Goal: Task Accomplishment & Management: Manage account settings

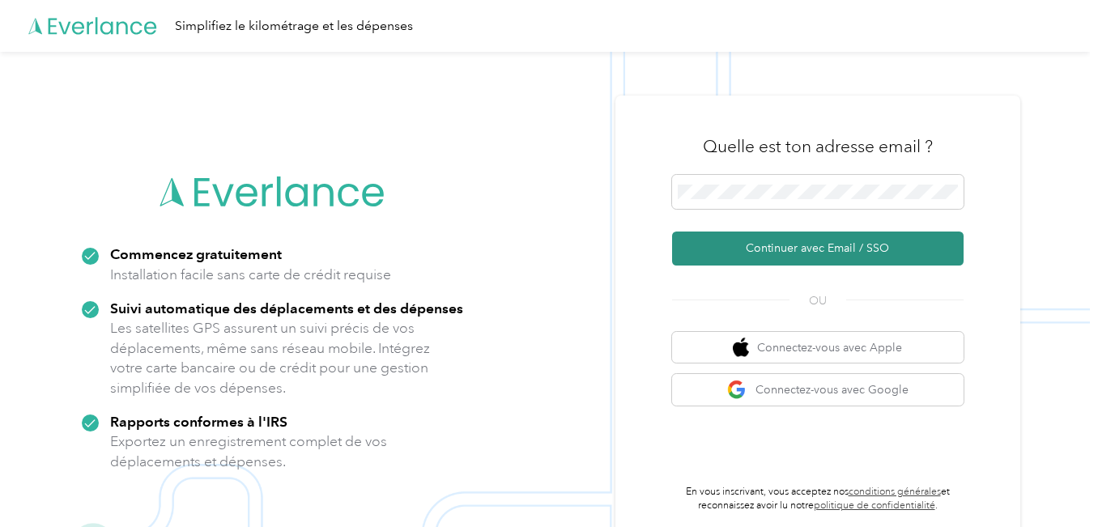
click at [830, 245] on font "Continuer avec Email / SSO" at bounding box center [817, 248] width 143 height 14
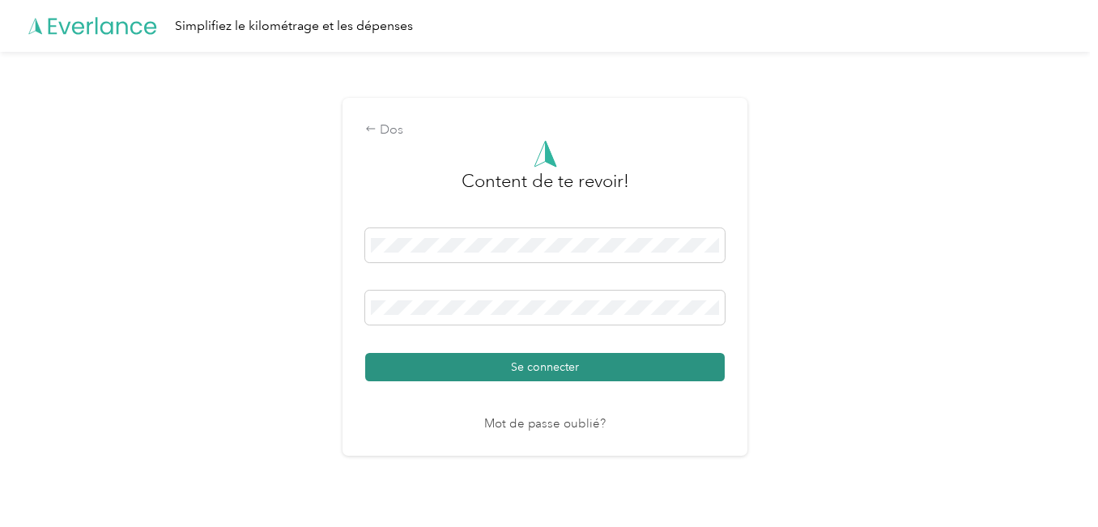
click at [538, 366] on font "Se connecter" at bounding box center [545, 367] width 68 height 14
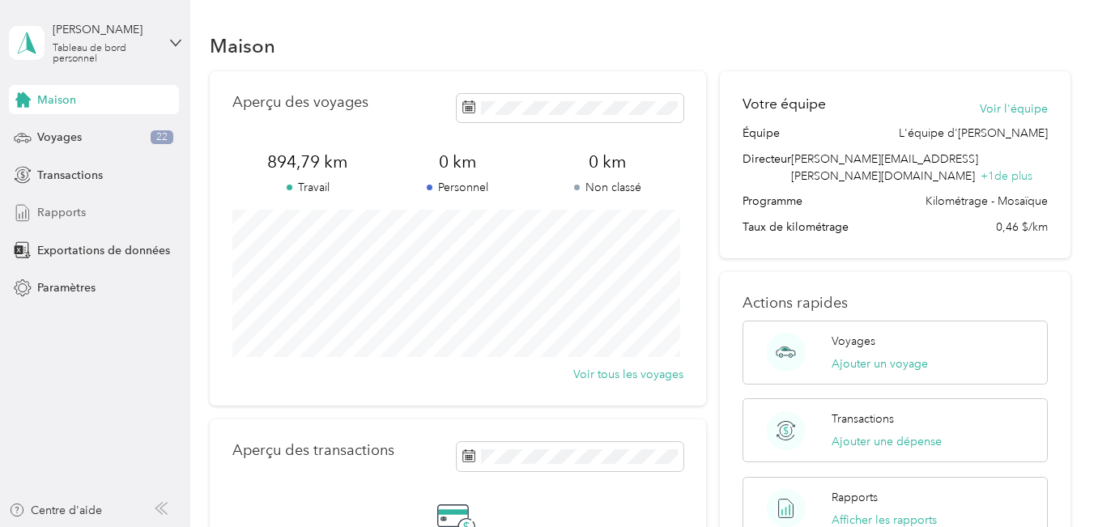
drag, startPoint x: 92, startPoint y: 208, endPoint x: 113, endPoint y: 211, distance: 20.4
click at [92, 210] on div "Rapports" at bounding box center [94, 212] width 170 height 29
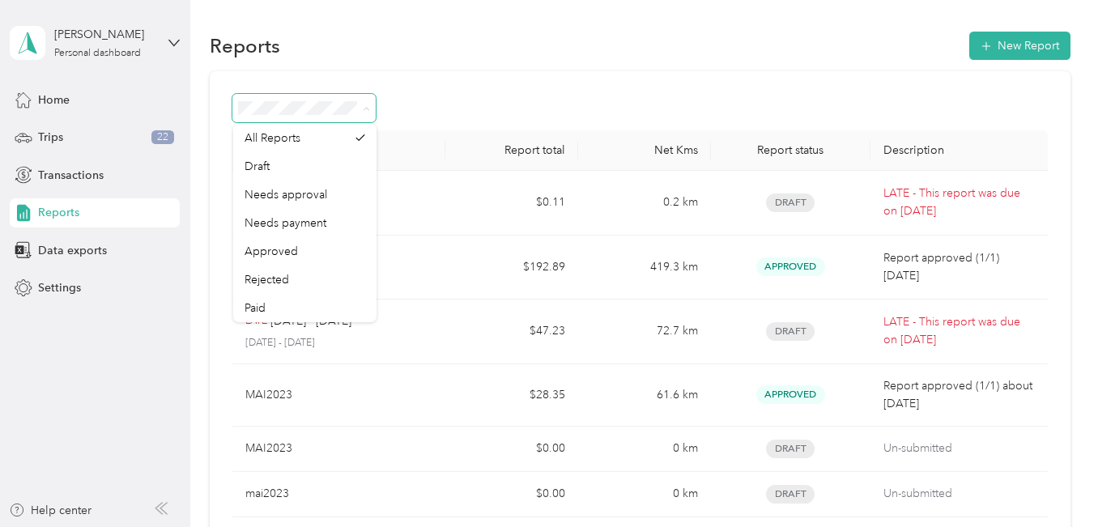
scroll to position [81, 0]
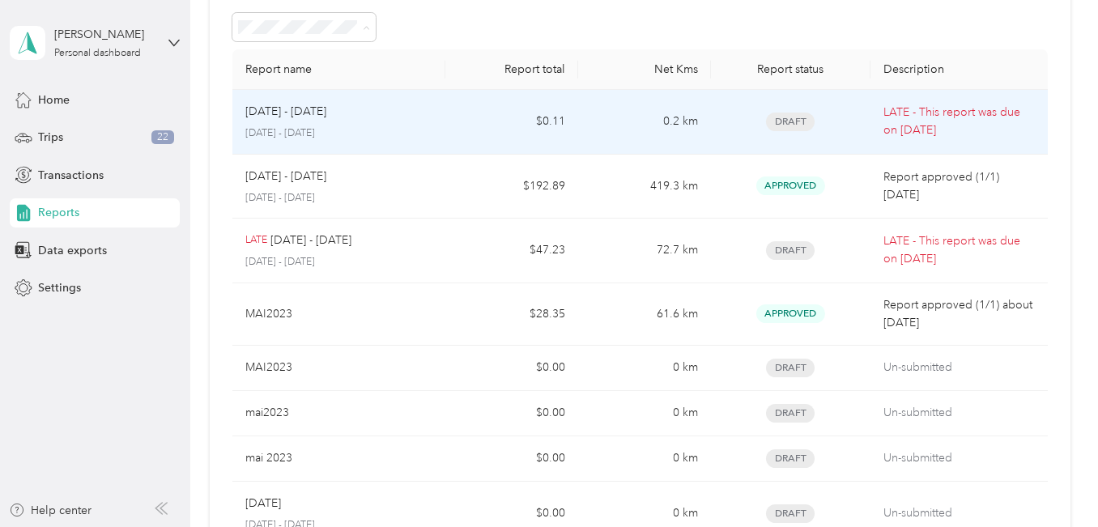
drag, startPoint x: 405, startPoint y: 113, endPoint x: 401, endPoint y: 98, distance: 15.9
click at [401, 98] on td "Aug 1 - 31, 2025 August 1 - 31, 2025" at bounding box center [338, 122] width 212 height 65
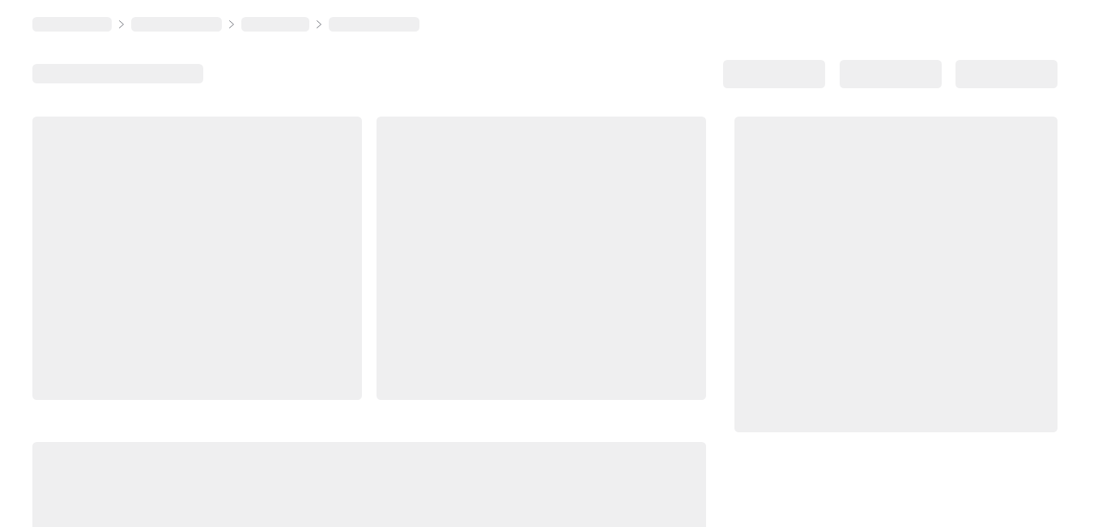
click at [405, 54] on div at bounding box center [544, 335] width 1025 height 636
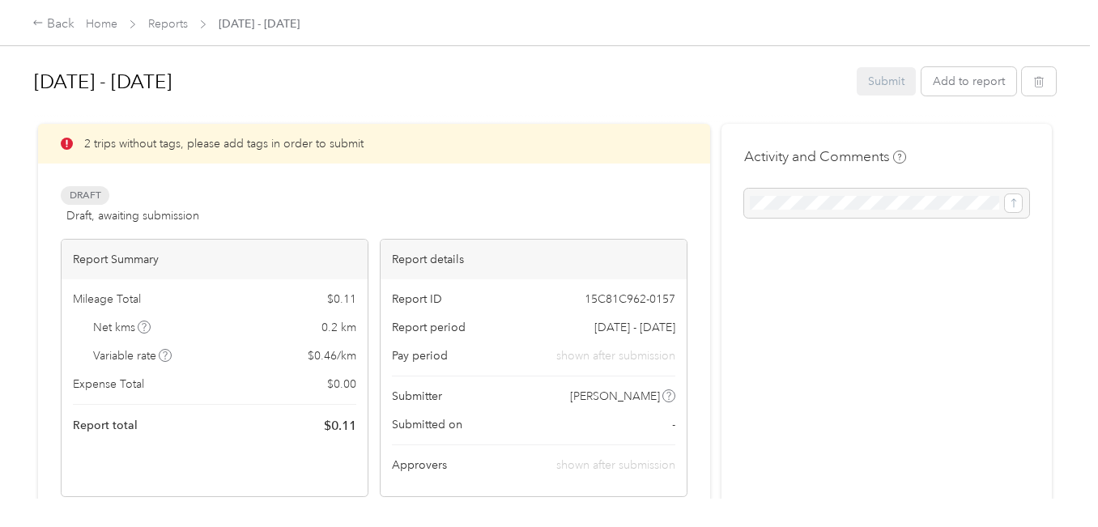
click at [164, 151] on p "2 trips without tags, please add tags in order to submit" at bounding box center [223, 143] width 279 height 17
click at [200, 142] on p "2 trips without tags, please add tags in order to submit" at bounding box center [223, 143] width 279 height 17
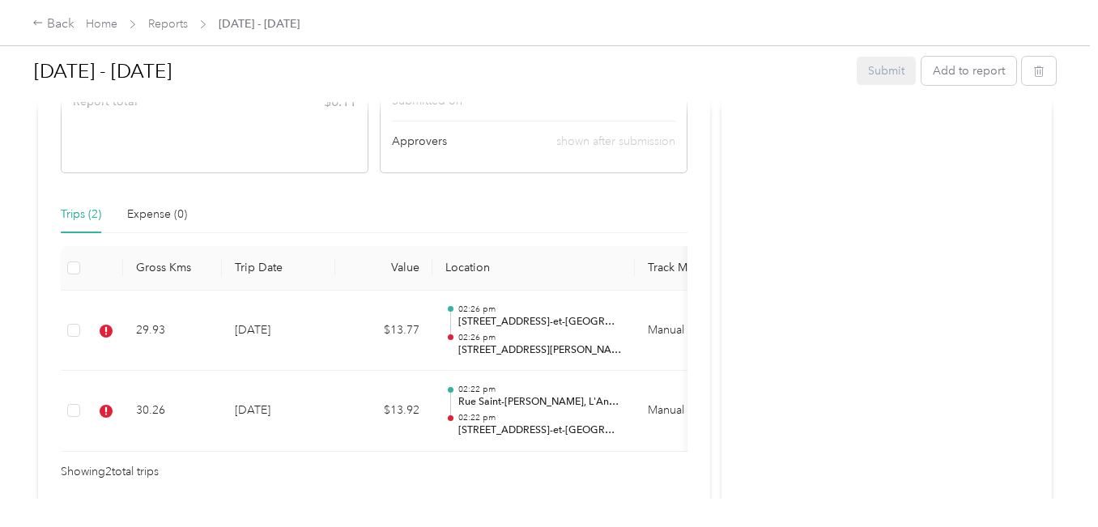
scroll to position [405, 0]
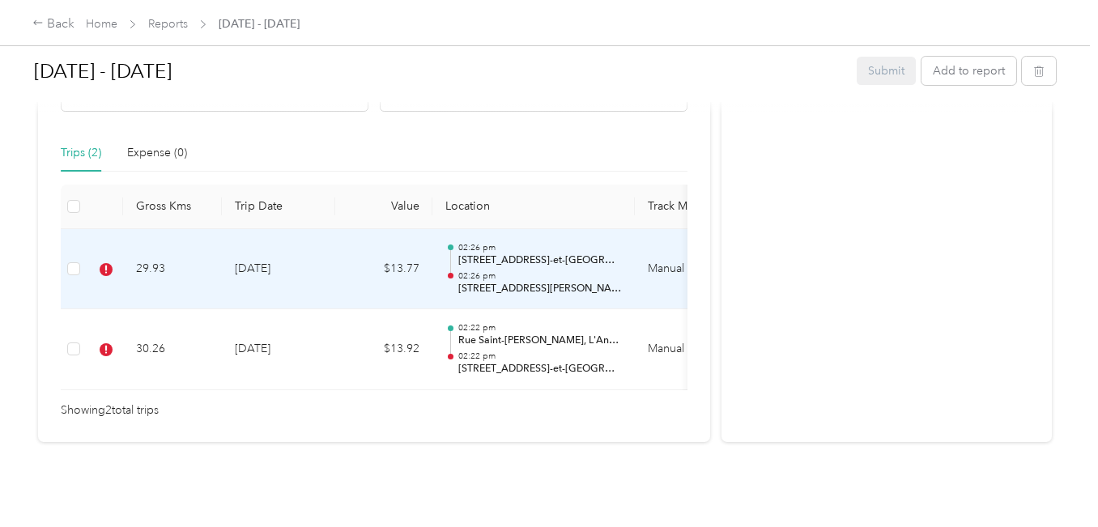
click at [518, 254] on p "[STREET_ADDRESS]-et-[GEOGRAPHIC_DATA]" at bounding box center [540, 261] width 164 height 15
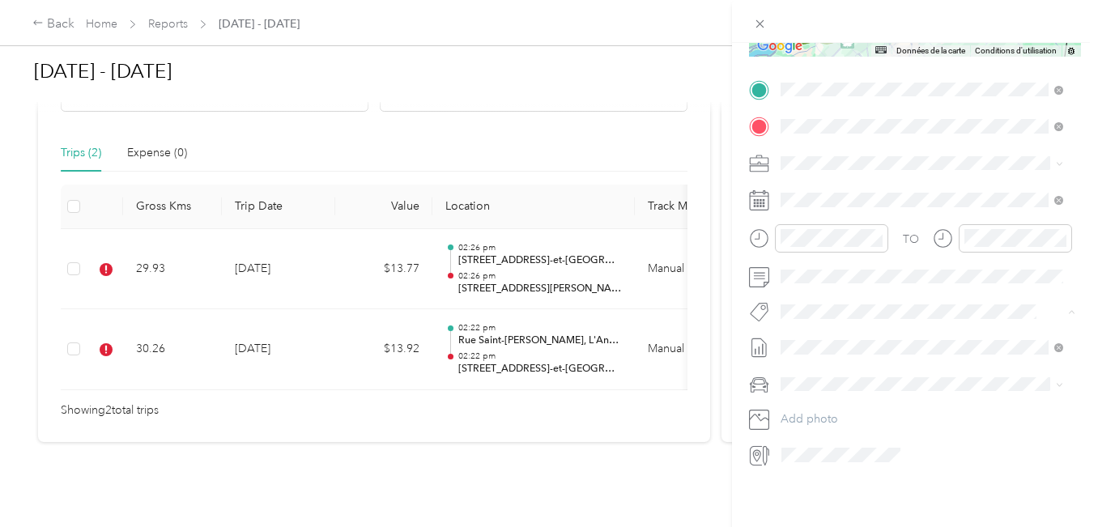
scroll to position [0, 0]
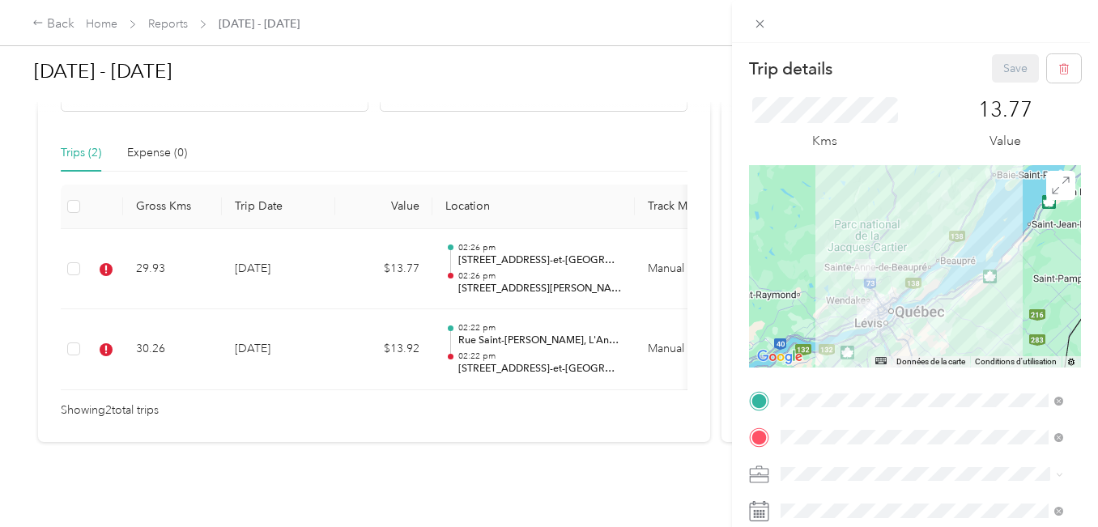
click at [1006, 71] on div "Save" at bounding box center [1037, 68] width 90 height 28
click at [1000, 70] on div "Save" at bounding box center [1037, 68] width 90 height 28
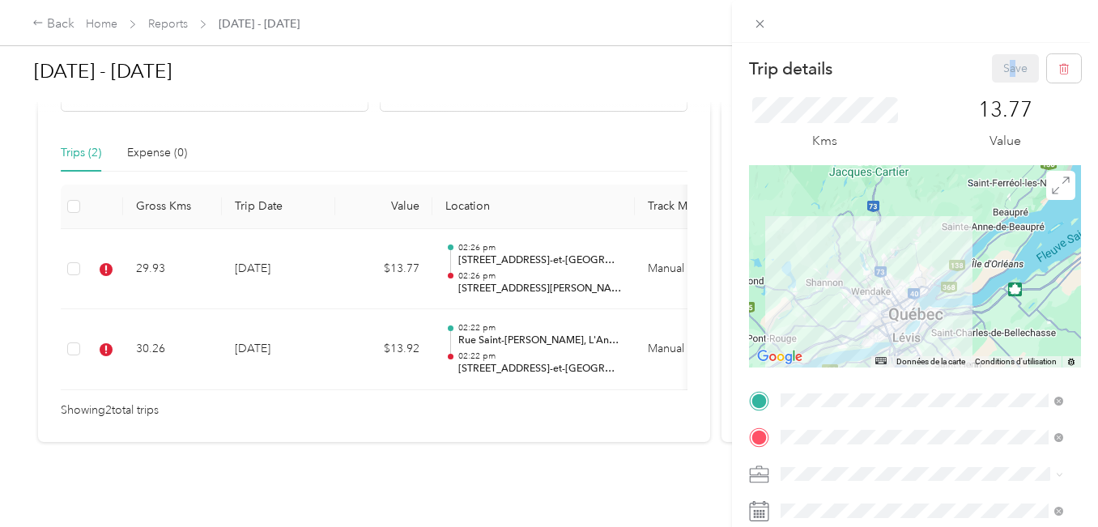
click at [1004, 68] on div "Save" at bounding box center [1037, 68] width 90 height 28
click at [1007, 67] on div "Save" at bounding box center [1037, 68] width 90 height 28
drag, startPoint x: 516, startPoint y: 326, endPoint x: 553, endPoint y: 325, distance: 37.3
click at [516, 326] on div "Trip details Save This trip cannot be edited because it is either under review,…" at bounding box center [549, 263] width 1098 height 527
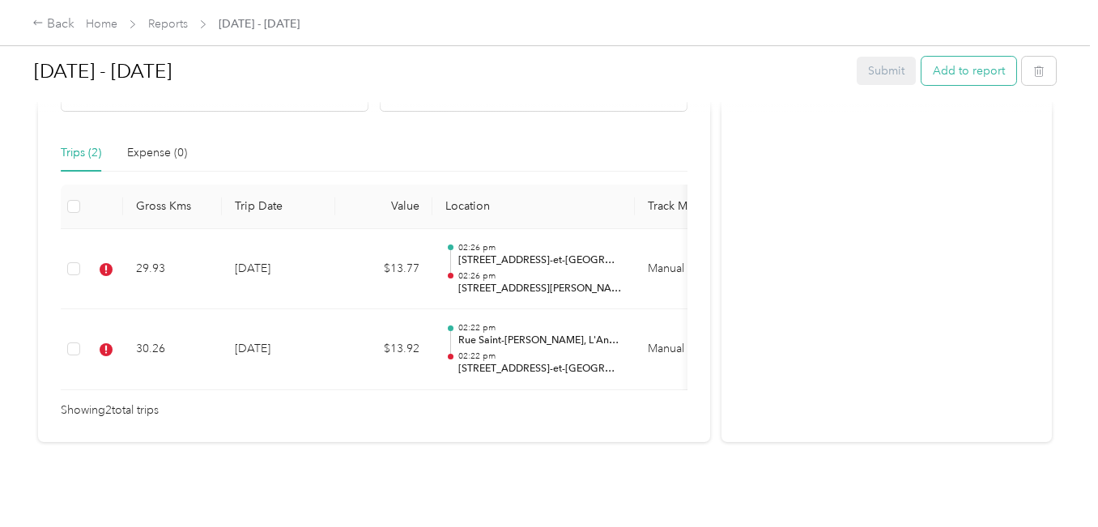
click at [935, 69] on button "Add to report" at bounding box center [969, 71] width 95 height 28
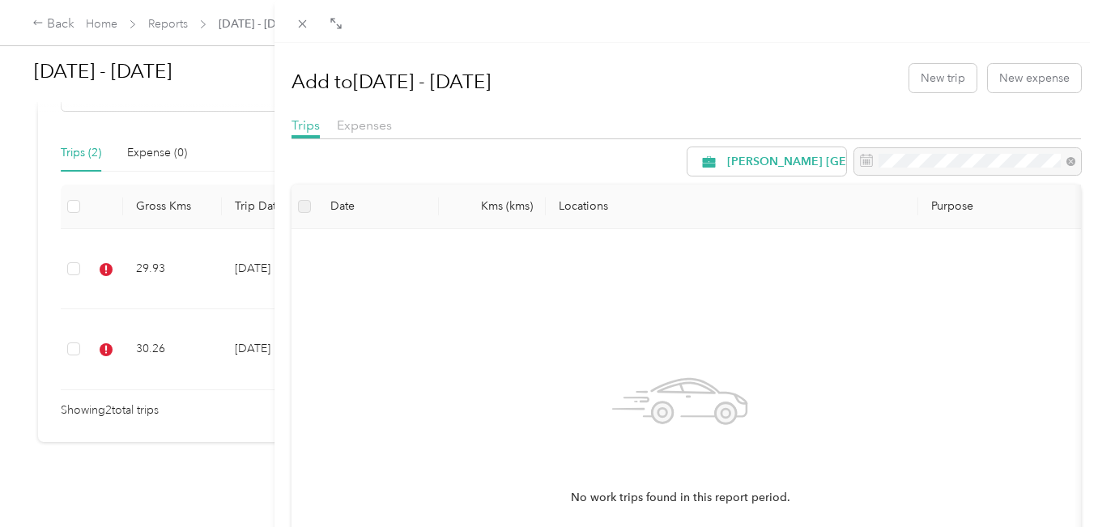
drag, startPoint x: 72, startPoint y: 248, endPoint x: 102, endPoint y: 266, distance: 35.3
click at [72, 249] on div "Add to Aug 1 - 31, 2025 New trip New expense Trips Expenses Acosta Canada Date …" at bounding box center [549, 263] width 1098 height 527
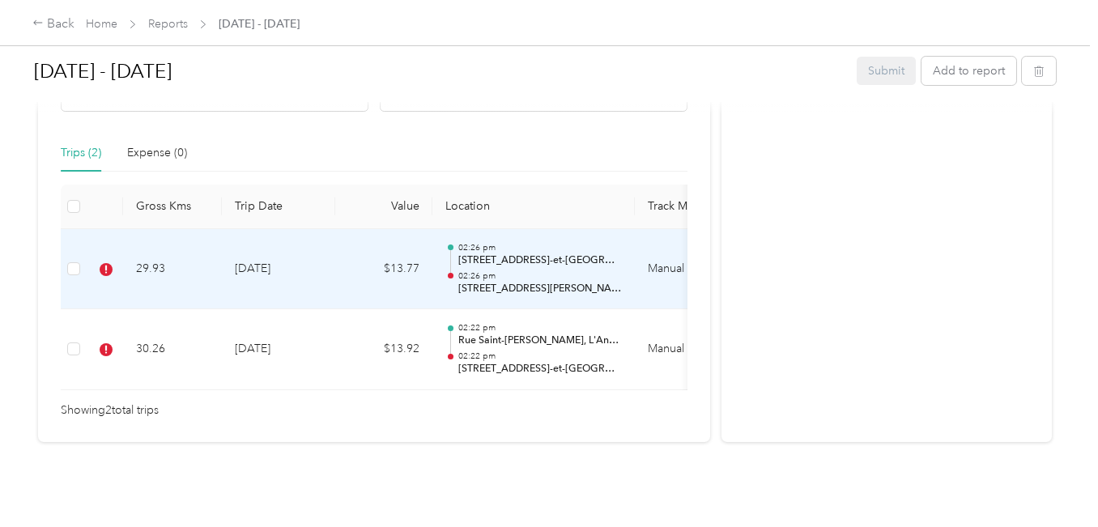
click at [579, 271] on p "02:26 pm" at bounding box center [540, 276] width 164 height 11
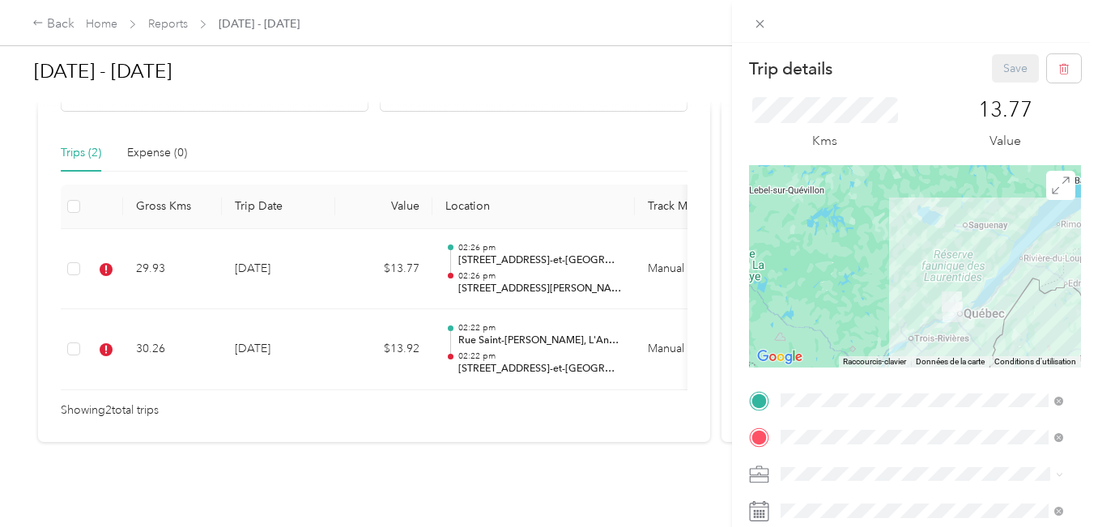
click at [1002, 71] on div "Save" at bounding box center [1037, 68] width 90 height 28
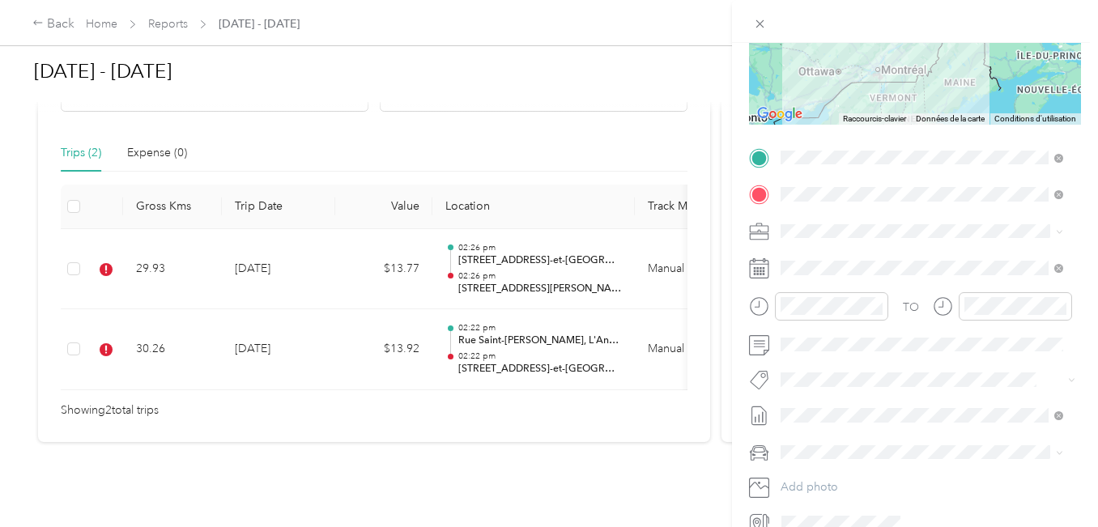
scroll to position [323, 0]
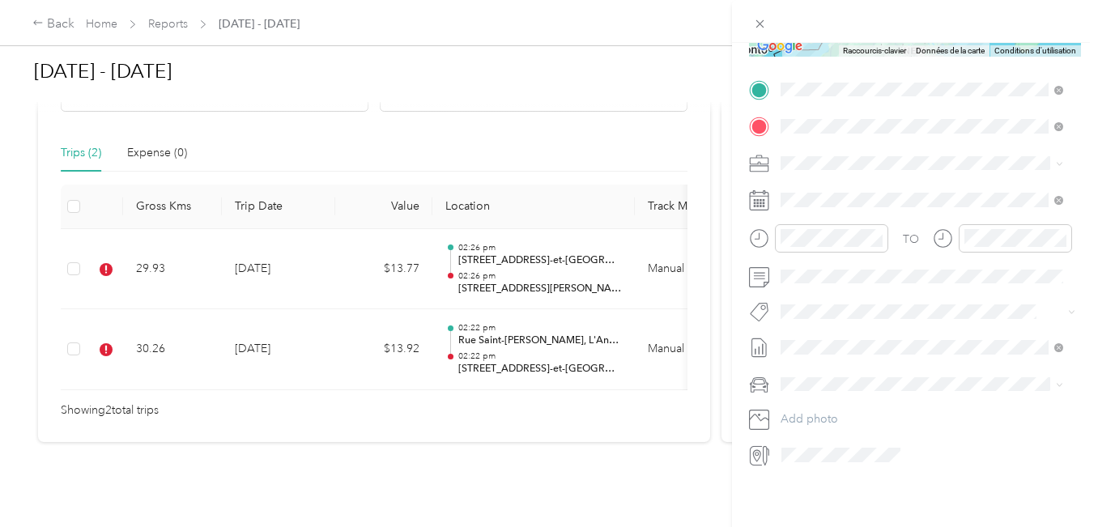
click at [495, 332] on div "Trip details Save This trip cannot be edited because it is either under review,…" at bounding box center [549, 263] width 1098 height 527
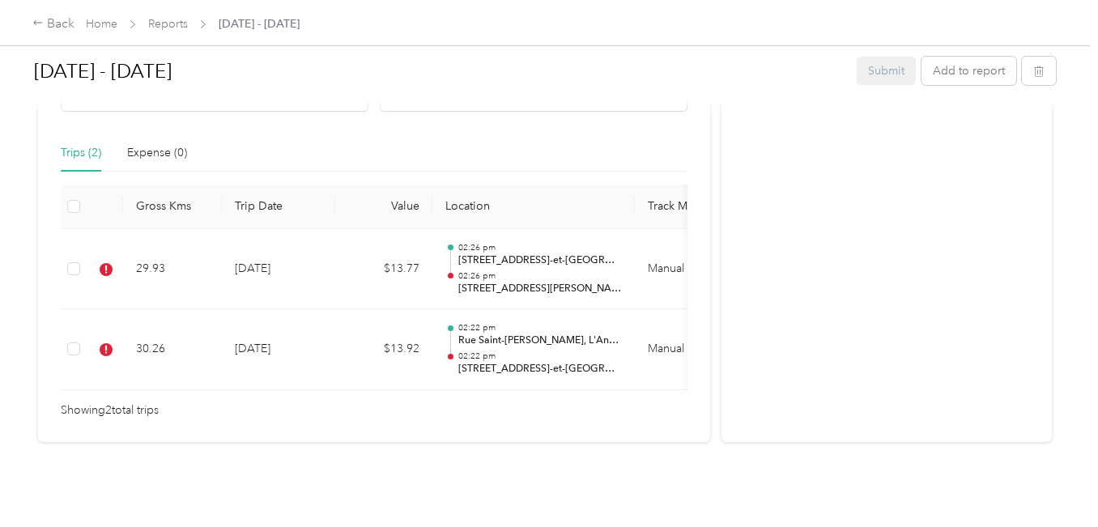
scroll to position [410, 0]
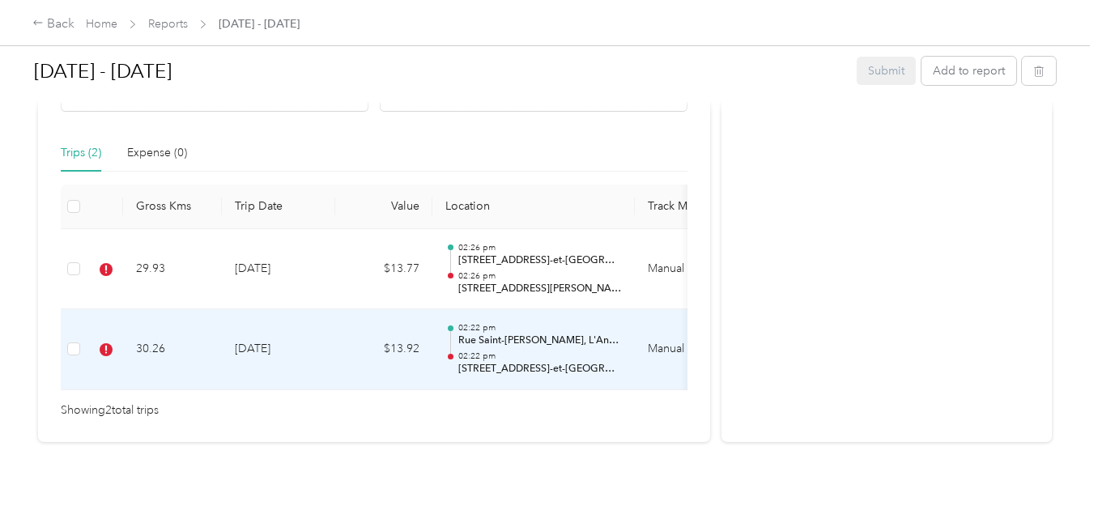
click at [551, 351] on p "02:22 pm" at bounding box center [540, 356] width 164 height 11
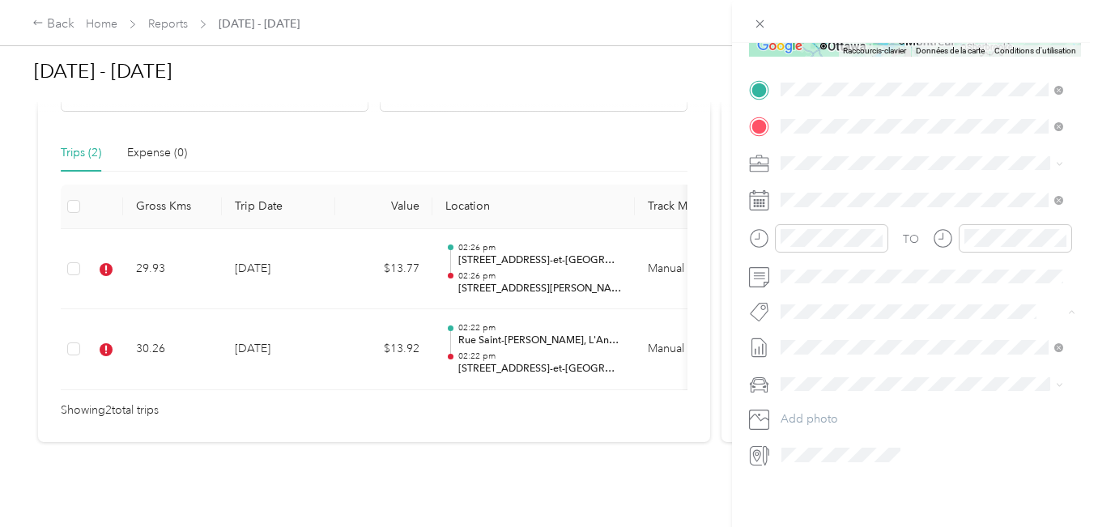
scroll to position [0, 0]
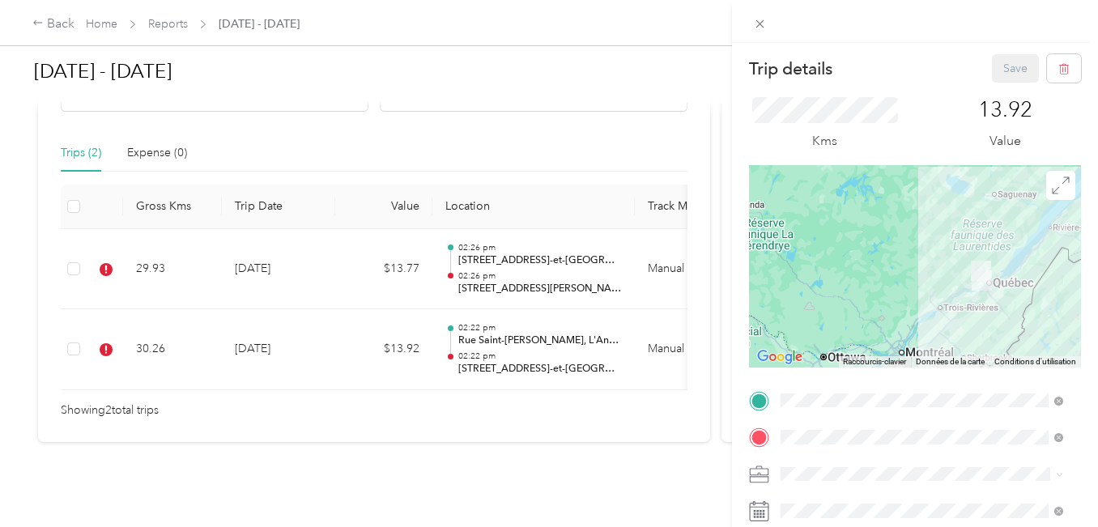
click at [1003, 71] on div "Save" at bounding box center [1037, 68] width 90 height 28
drag, startPoint x: 1003, startPoint y: 63, endPoint x: 1013, endPoint y: 67, distance: 10.5
click at [1003, 64] on div "Save" at bounding box center [1037, 68] width 90 height 28
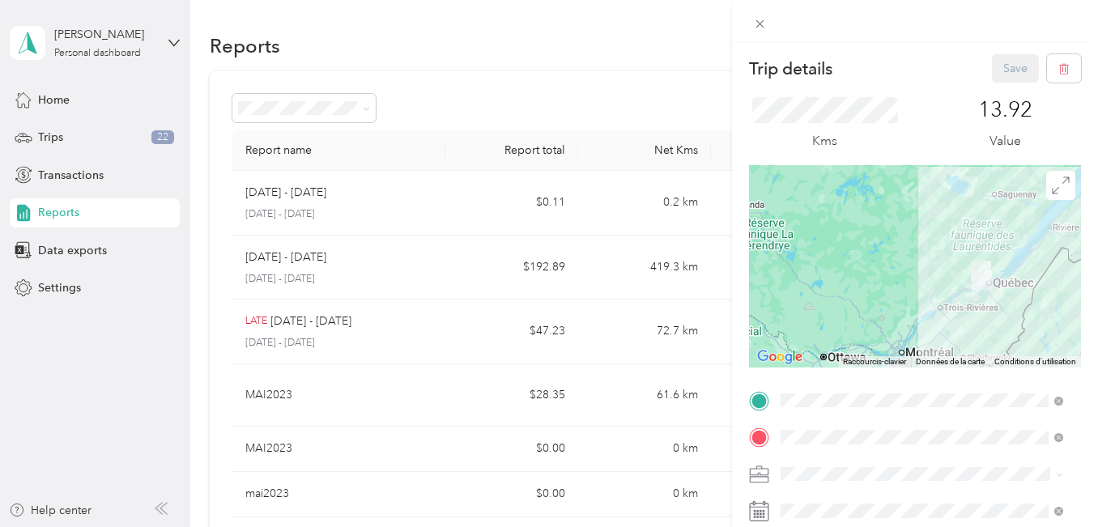
drag, startPoint x: 85, startPoint y: 213, endPoint x: 118, endPoint y: 215, distance: 33.3
click at [85, 213] on div "Trip details Save This trip cannot be edited because it is either under review,…" at bounding box center [549, 263] width 1098 height 527
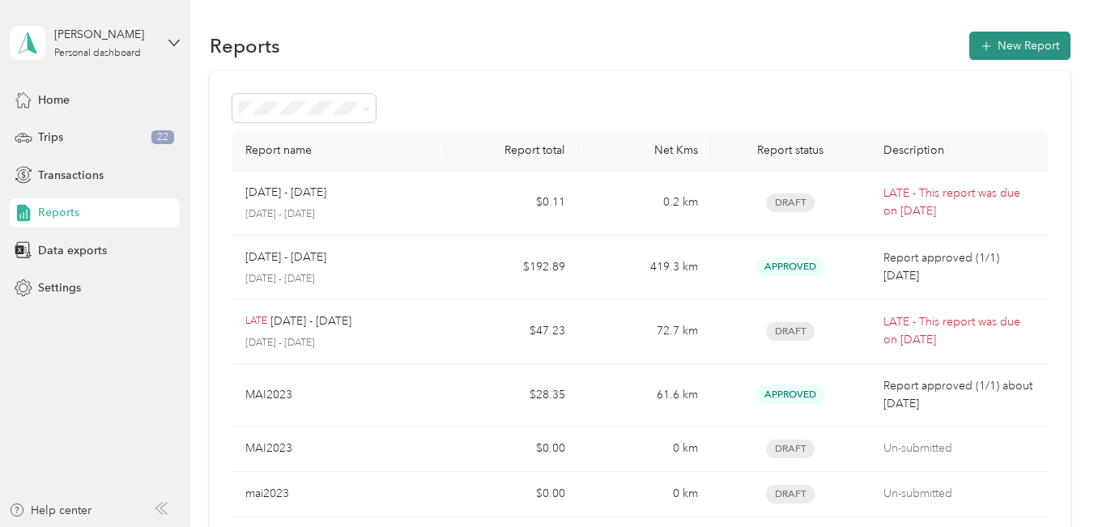
click at [1008, 46] on button "New Report" at bounding box center [1020, 46] width 101 height 28
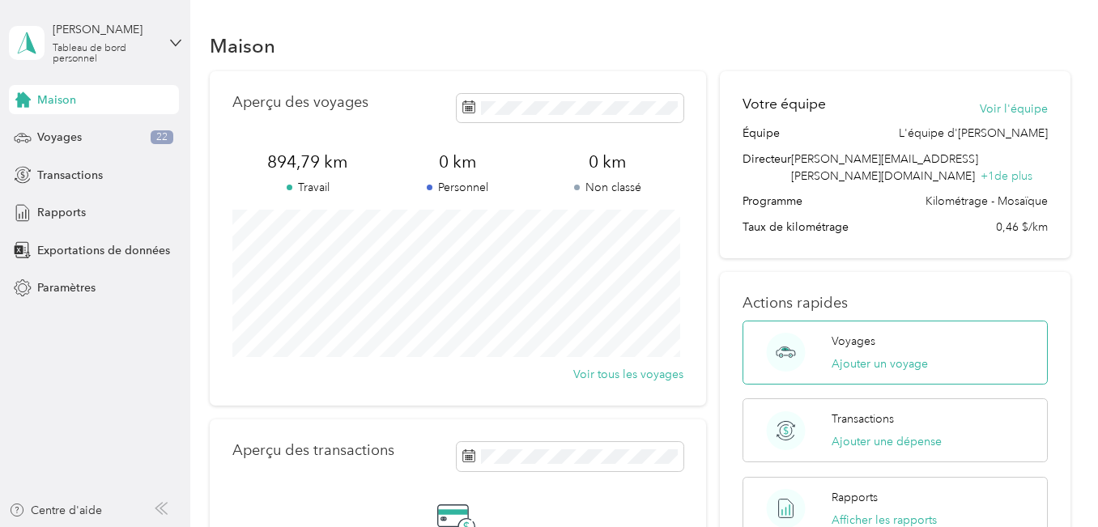
click at [846, 333] on div "Voyages Ajouter un voyage" at bounding box center [880, 353] width 96 height 40
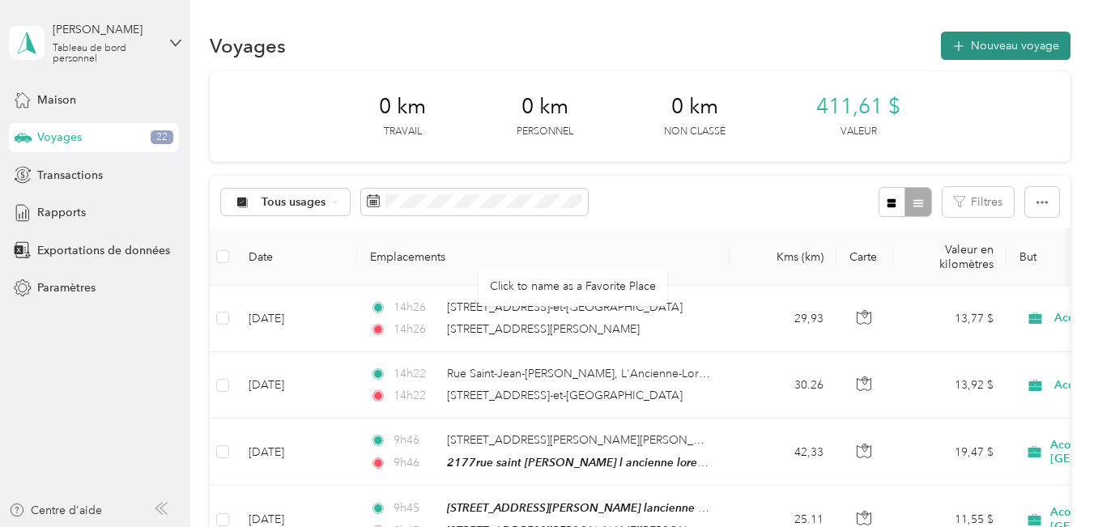
click at [1008, 43] on font "Nouveau voyage" at bounding box center [1015, 46] width 88 height 14
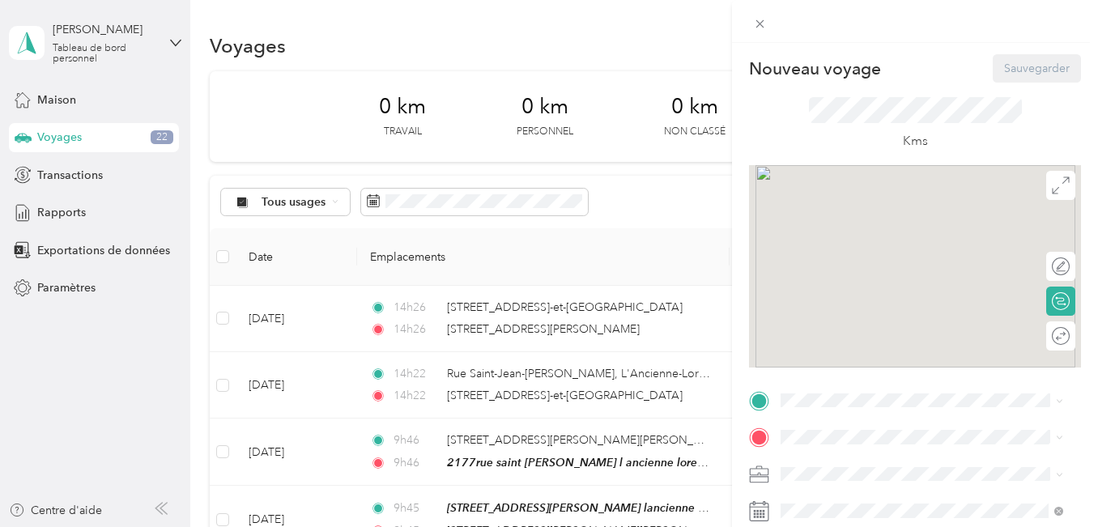
scroll to position [81, 0]
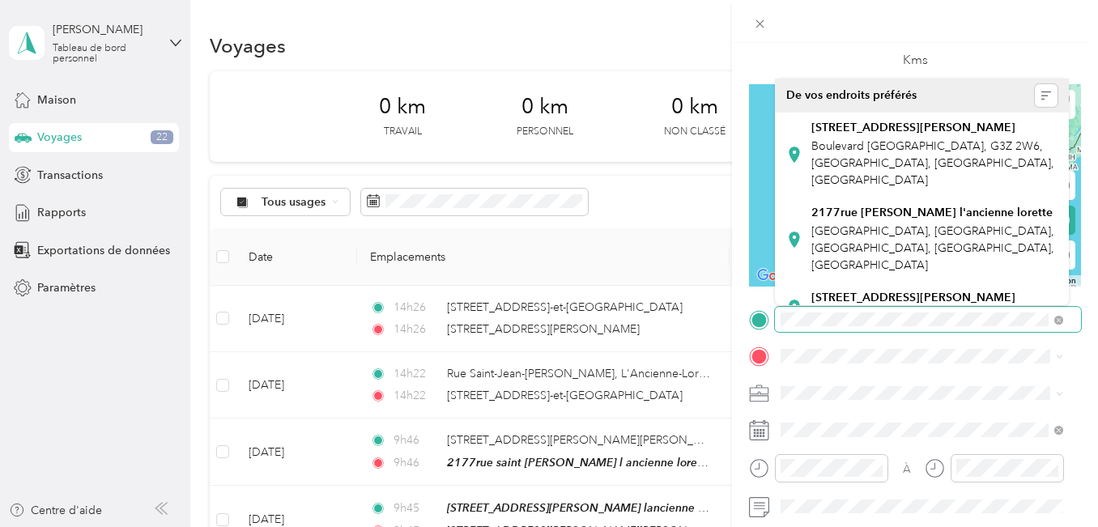
click at [885, 291] on font "[STREET_ADDRESS][PERSON_NAME]" at bounding box center [914, 298] width 204 height 14
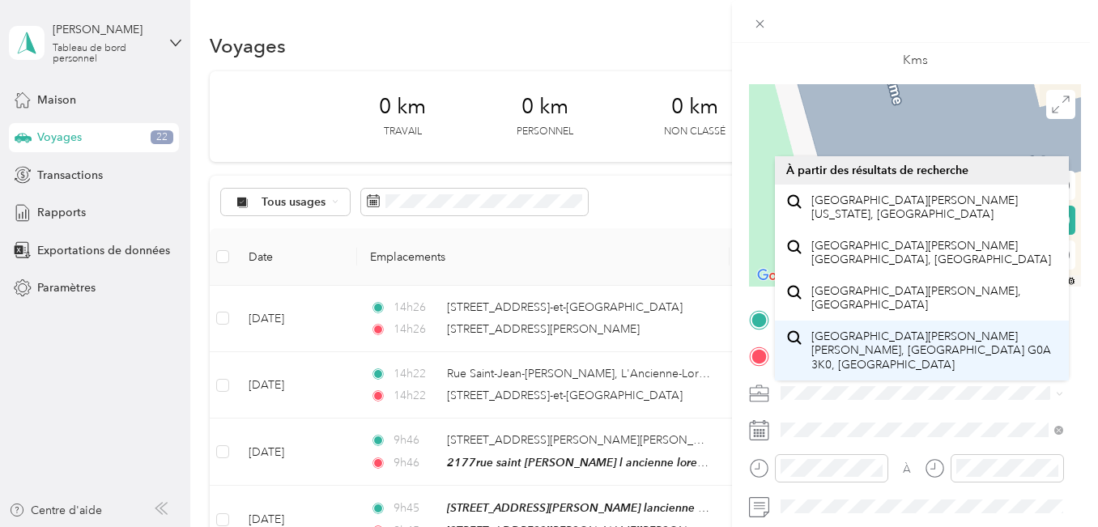
drag, startPoint x: 867, startPoint y: 316, endPoint x: 913, endPoint y: 325, distance: 47.0
click at [867, 330] on font "[GEOGRAPHIC_DATA][PERSON_NAME][PERSON_NAME], [GEOGRAPHIC_DATA] G0A 3K0, [GEOGRA…" at bounding box center [932, 351] width 240 height 42
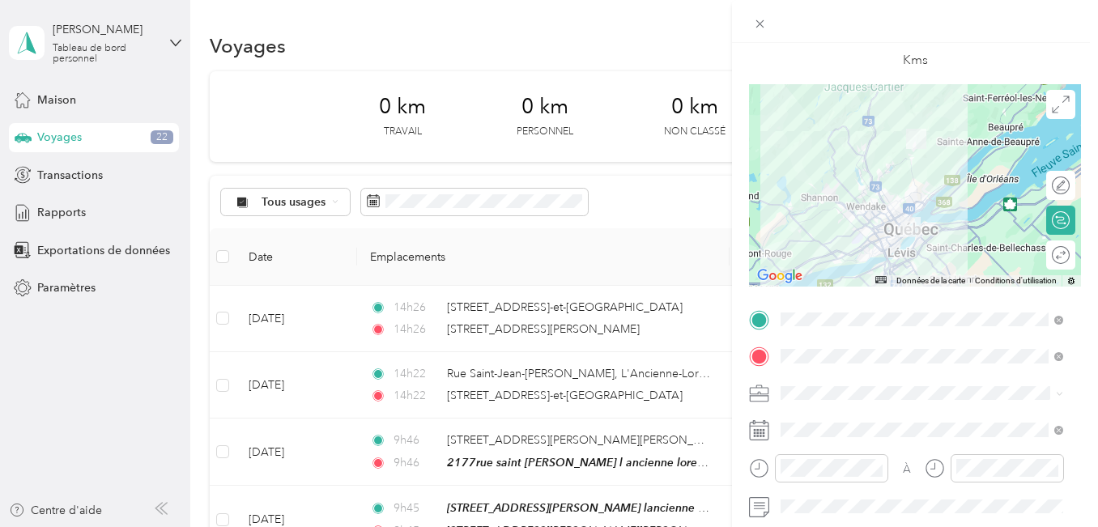
scroll to position [0, 0]
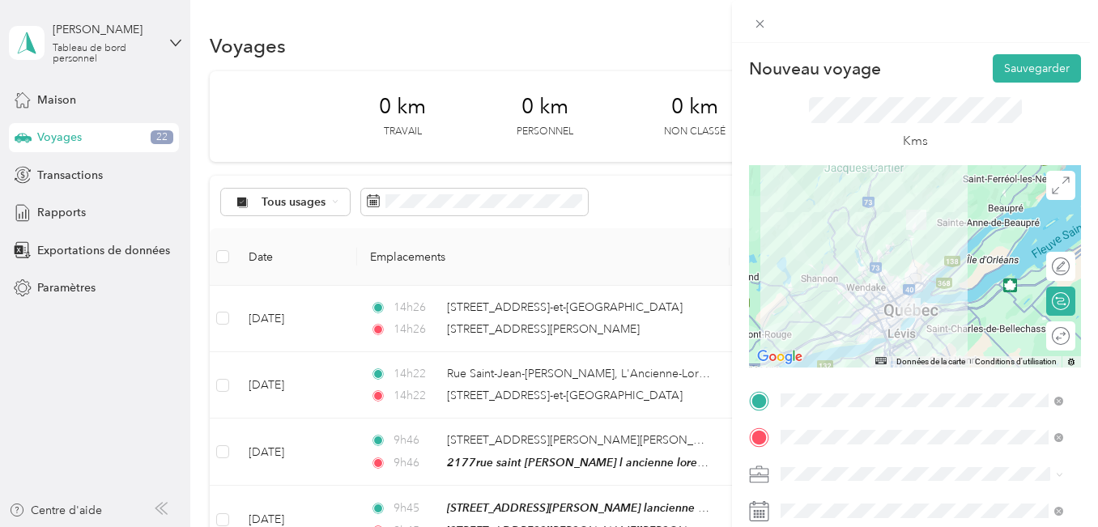
drag, startPoint x: 1027, startPoint y: 63, endPoint x: 1050, endPoint y: 117, distance: 58.8
click at [1027, 64] on font "Sauvegarder" at bounding box center [1037, 69] width 66 height 14
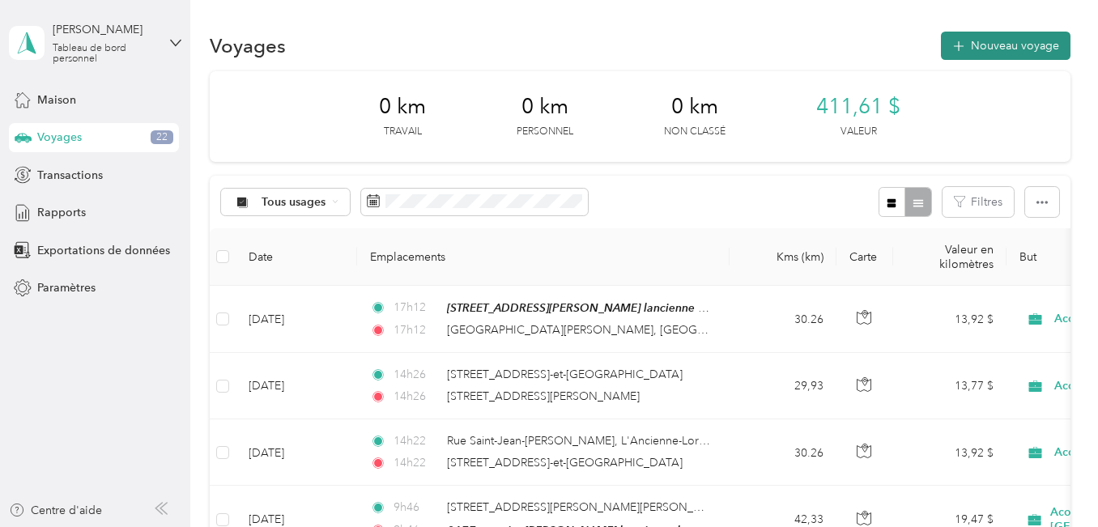
click at [999, 46] on font "Nouveau voyage" at bounding box center [1015, 46] width 88 height 14
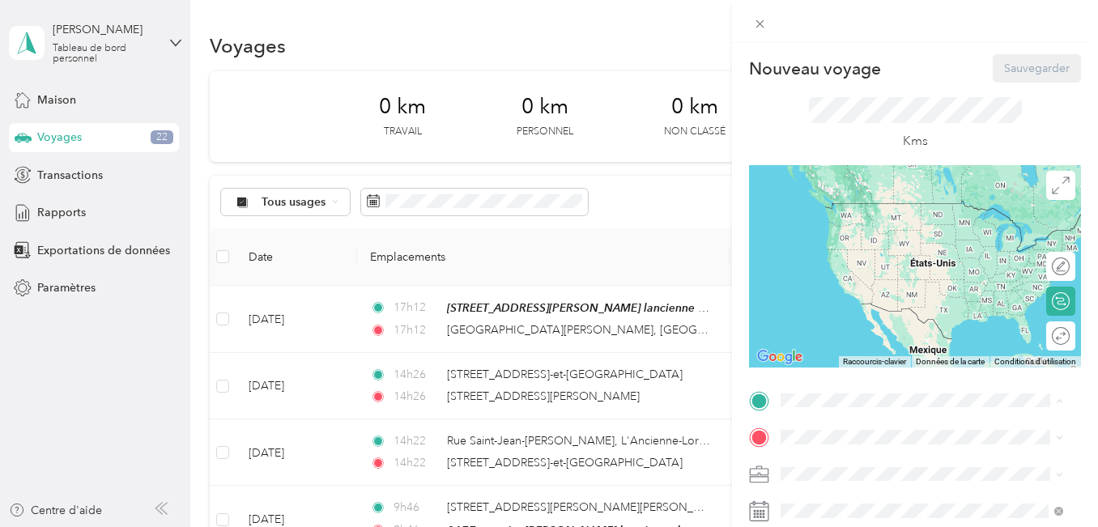
click at [528, 314] on div "Nouveau voyage Sauvegarder Ce voyage ne peut pas être modifié, car il est en co…" at bounding box center [549, 263] width 1098 height 527
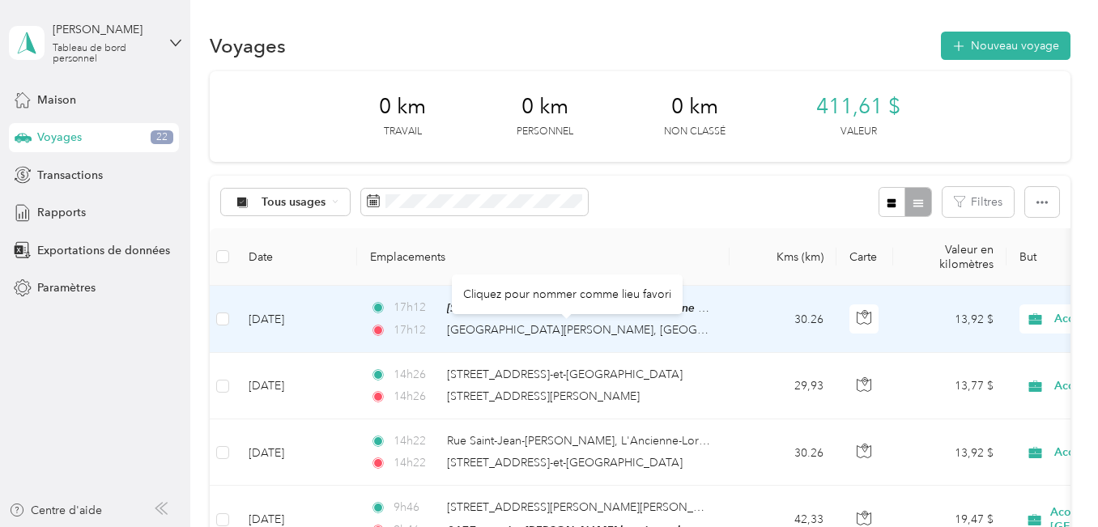
drag, startPoint x: 560, startPoint y: 325, endPoint x: 570, endPoint y: 317, distance: 13.3
click at [560, 324] on font "[GEOGRAPHIC_DATA][PERSON_NAME], [GEOGRAPHIC_DATA][PERSON_NAME]" at bounding box center [657, 330] width 420 height 14
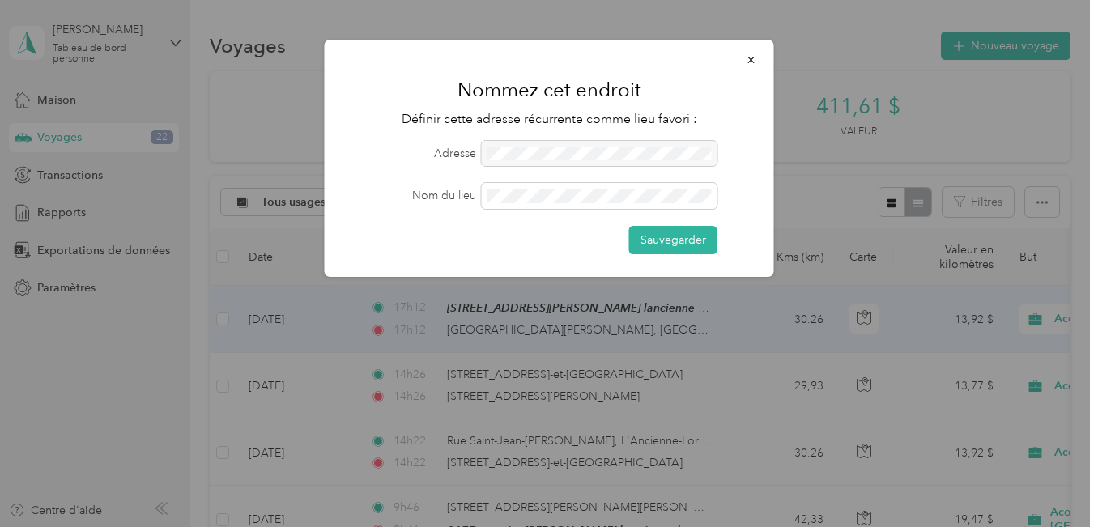
click at [629, 149] on div at bounding box center [600, 154] width 236 height 26
click at [667, 234] on font "Sauvegarder" at bounding box center [674, 240] width 66 height 14
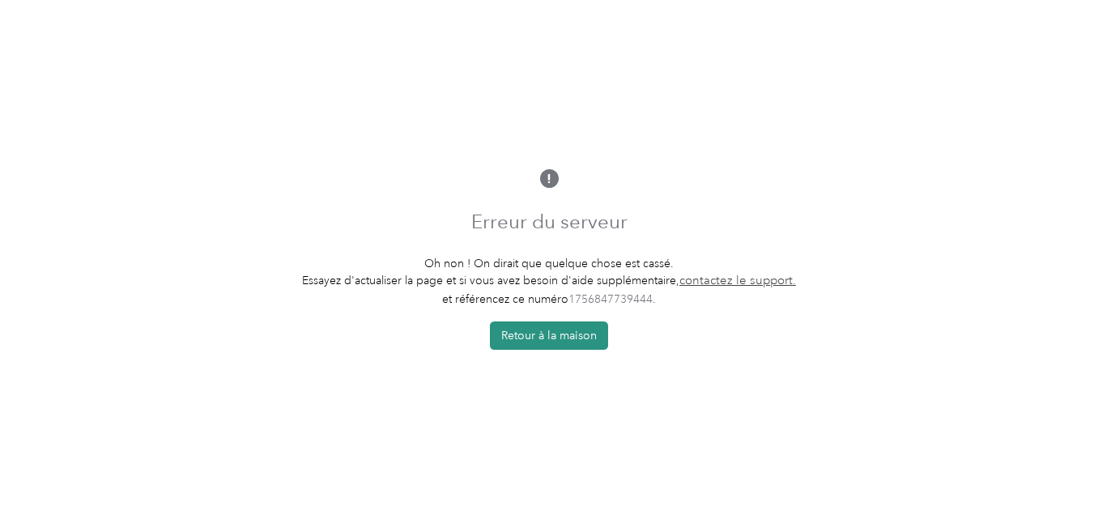
click at [544, 337] on font "Retour à la maison" at bounding box center [549, 336] width 96 height 14
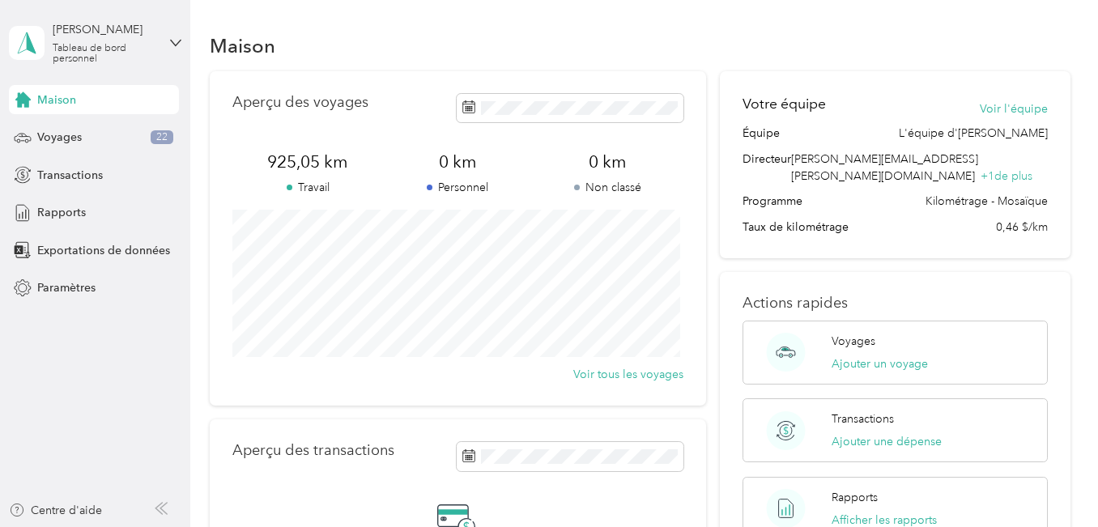
scroll to position [81, 0]
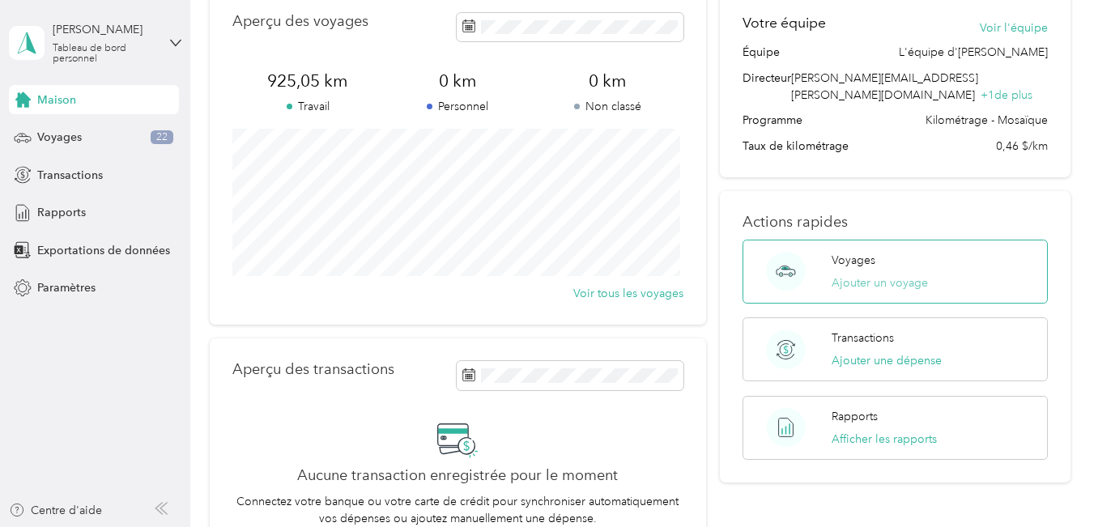
click at [877, 275] on button "Ajouter un voyage" at bounding box center [880, 283] width 96 height 17
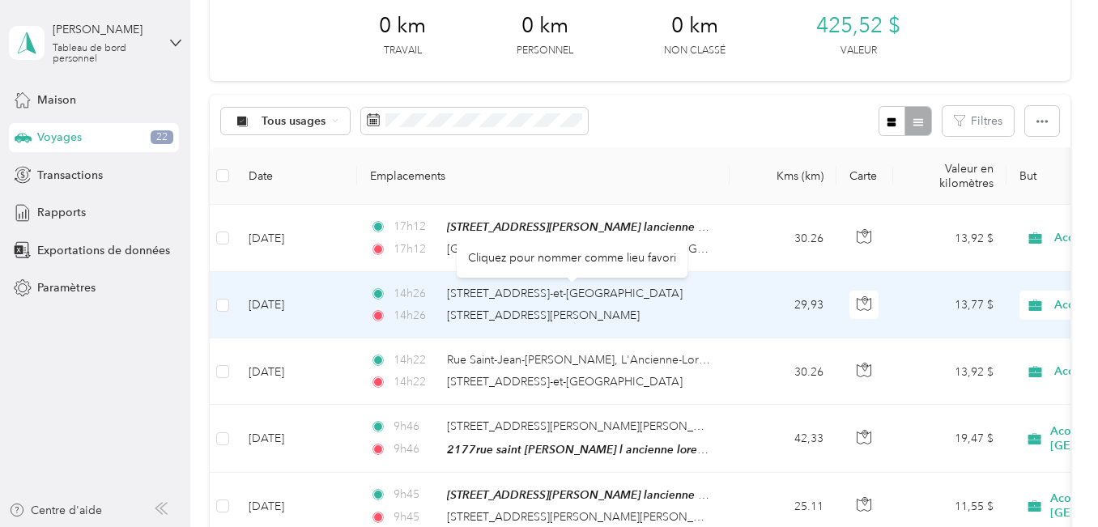
click at [474, 256] on font "Cliquez pour nommer comme lieu favori" at bounding box center [572, 258] width 208 height 14
click at [464, 242] on div "Cliquez pour nommer comme lieu favori" at bounding box center [572, 258] width 231 height 40
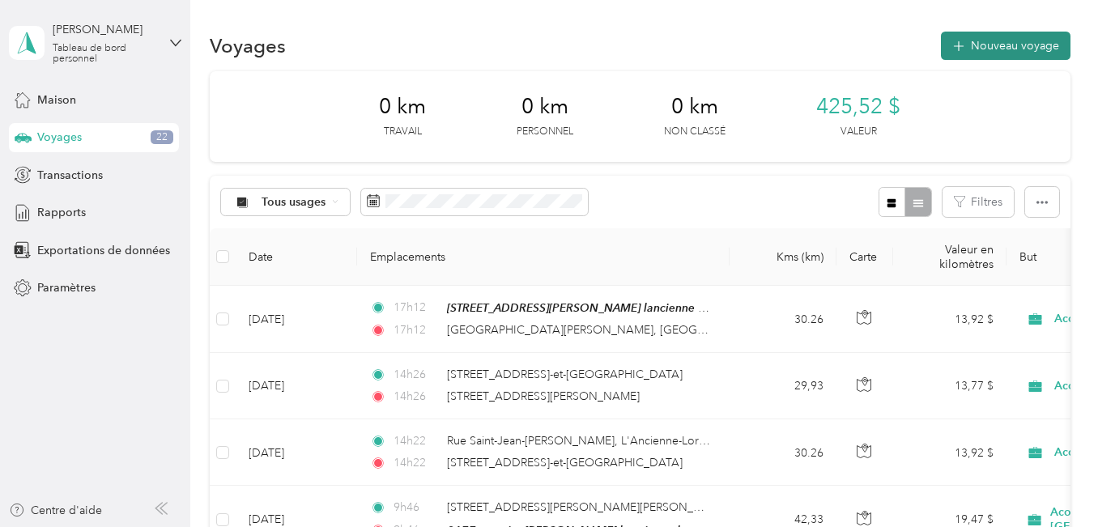
click at [998, 41] on font "Nouveau voyage" at bounding box center [1015, 46] width 88 height 14
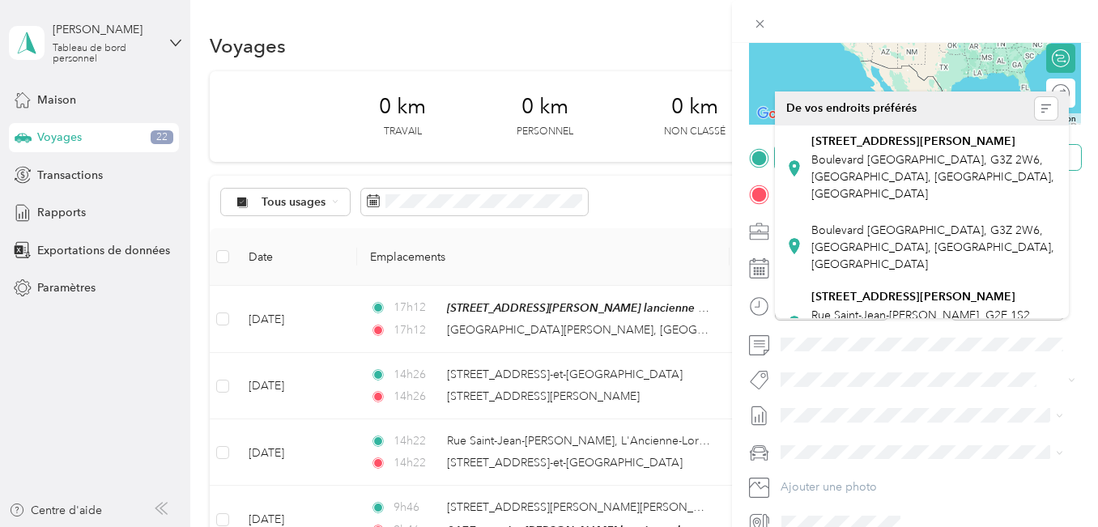
scroll to position [323, 0]
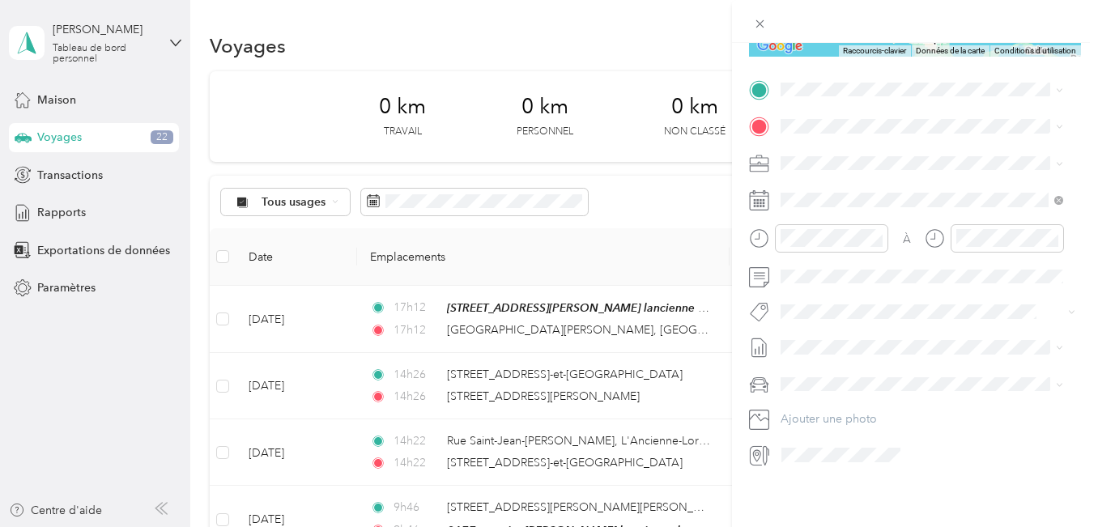
click at [454, 324] on div "Nouveau voyage Sauvegarder Ce voyage ne peut pas être modifié, car il est en co…" at bounding box center [549, 263] width 1098 height 527
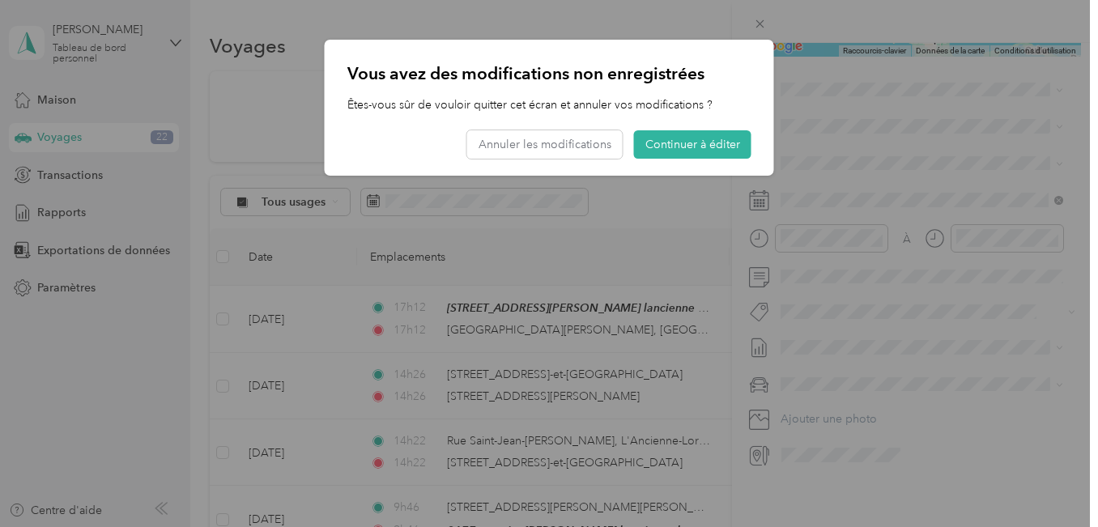
click at [654, 15] on div at bounding box center [549, 263] width 1098 height 527
click at [369, 137] on div "Annuler les modifications Continuer à éditer" at bounding box center [549, 144] width 404 height 28
click at [691, 143] on font "Continuer à éditer" at bounding box center [693, 145] width 95 height 14
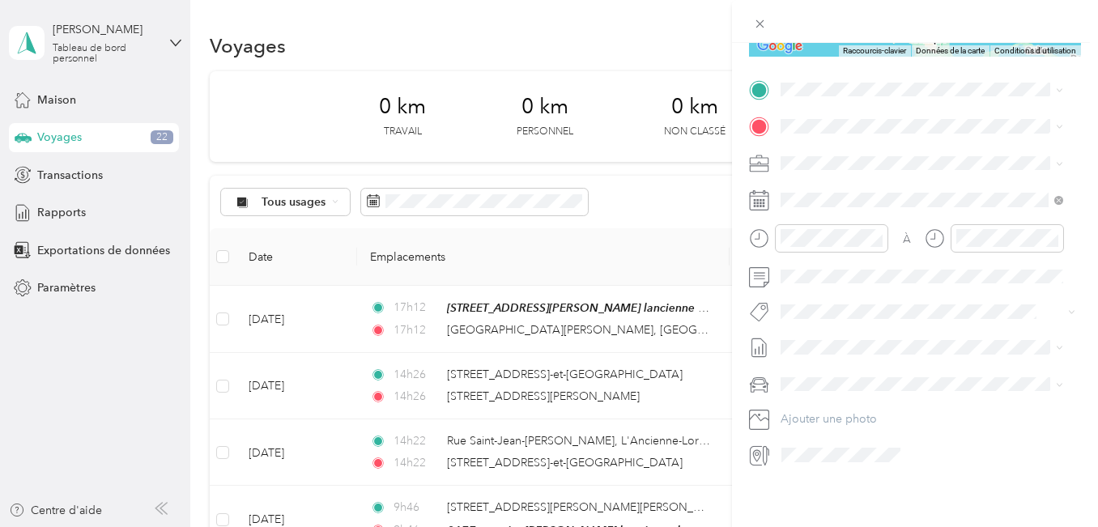
scroll to position [0, 0]
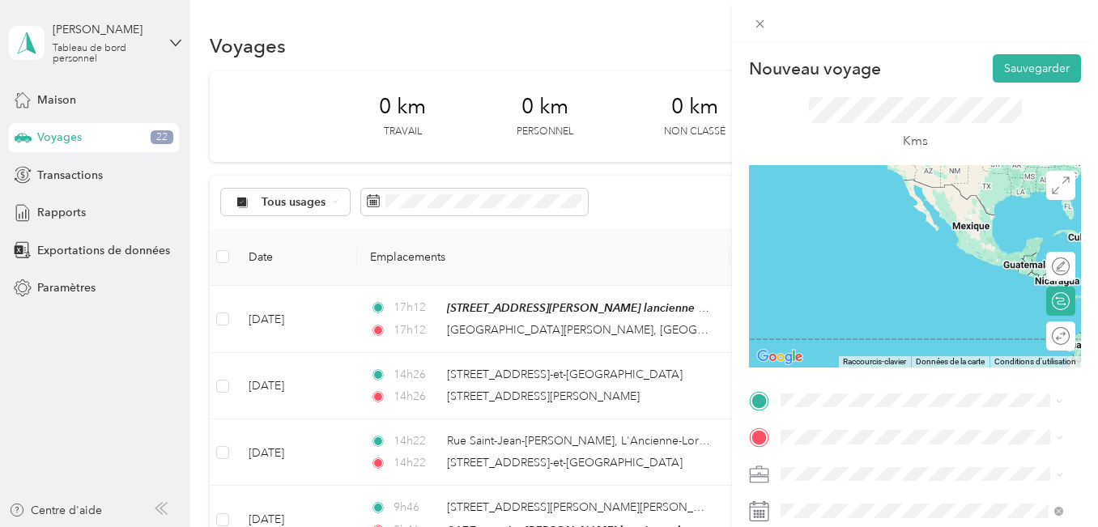
click at [689, 332] on div "Nouveau voyage Sauvegarder Ce voyage ne peut pas être modifié, car il est en co…" at bounding box center [549, 263] width 1098 height 527
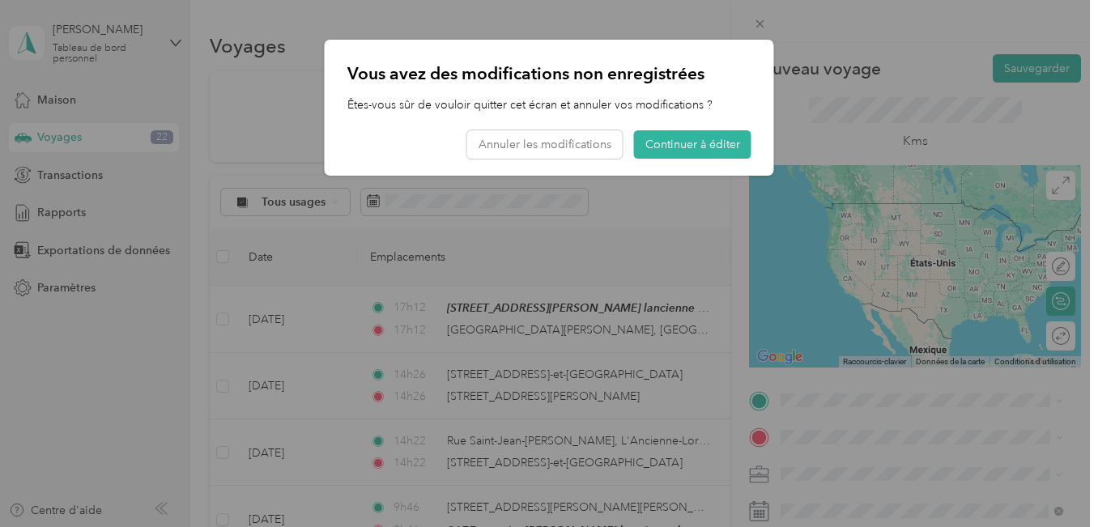
click at [577, 328] on div at bounding box center [549, 263] width 1098 height 527
click at [684, 145] on font "Continuer à éditer" at bounding box center [693, 145] width 95 height 14
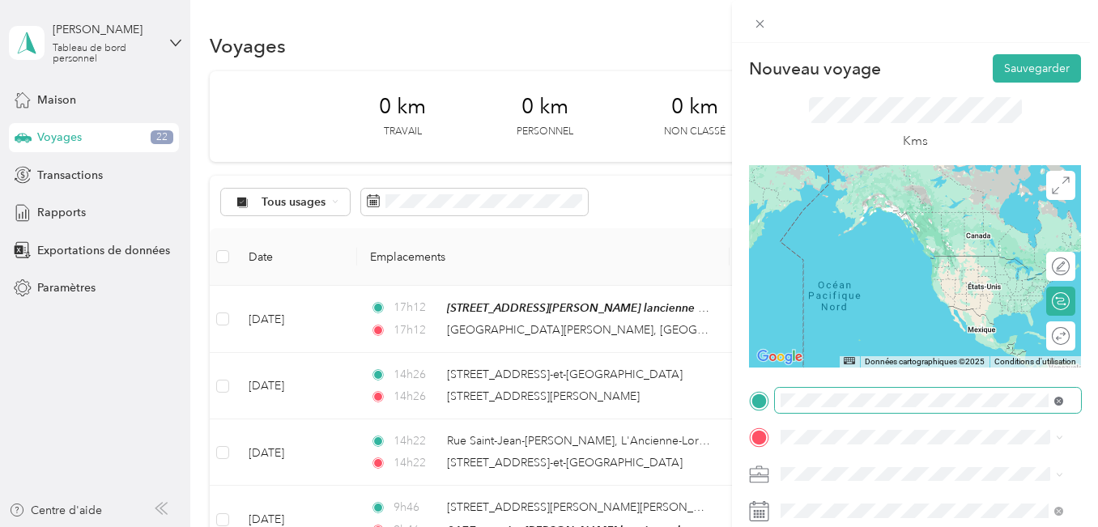
click at [1058, 400] on icon at bounding box center [1059, 401] width 9 height 9
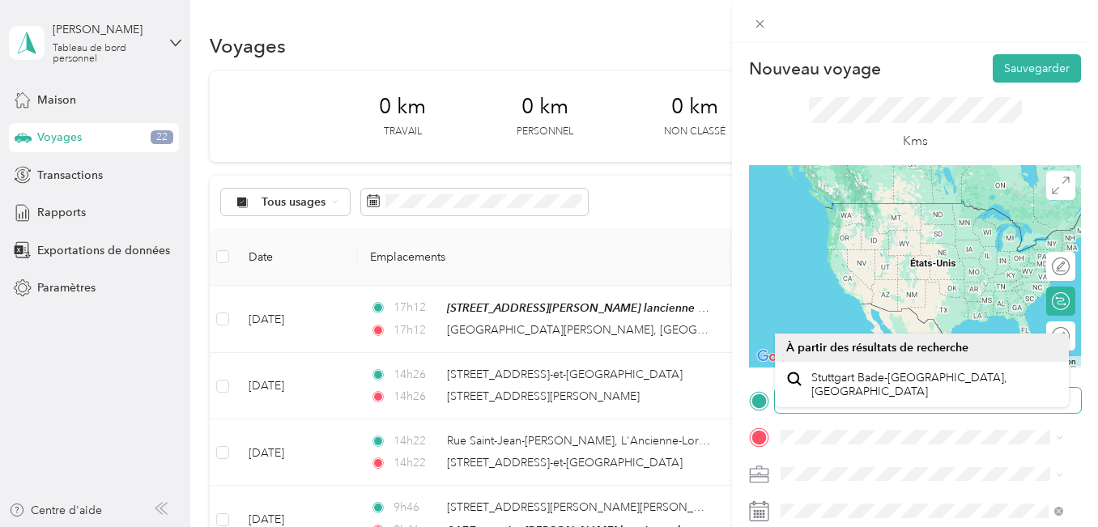
scroll to position [81, 0]
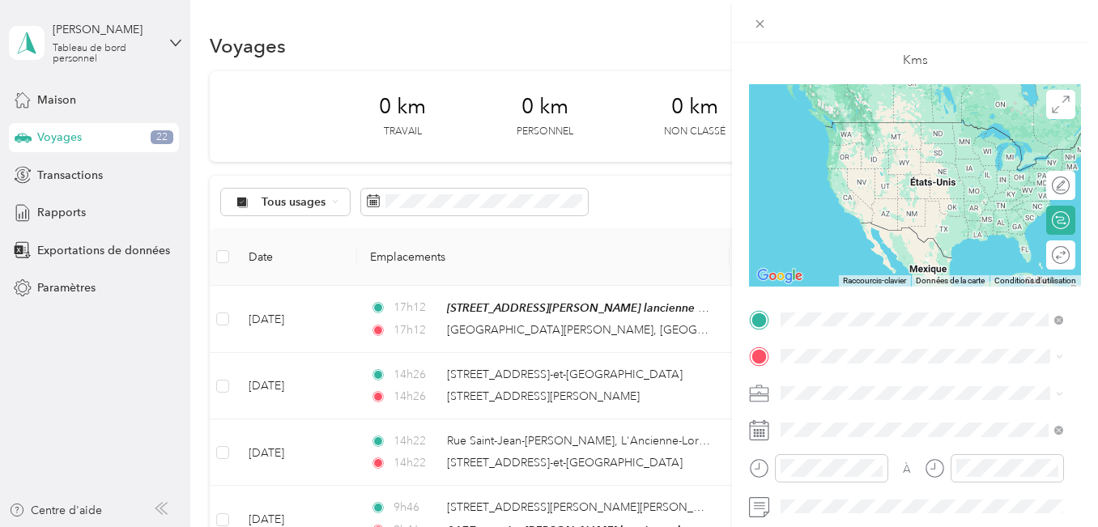
click at [883, 416] on font "[GEOGRAPHIC_DATA][PERSON_NAME] [GEOGRAPHIC_DATA], [GEOGRAPHIC_DATA]" at bounding box center [932, 430] width 240 height 28
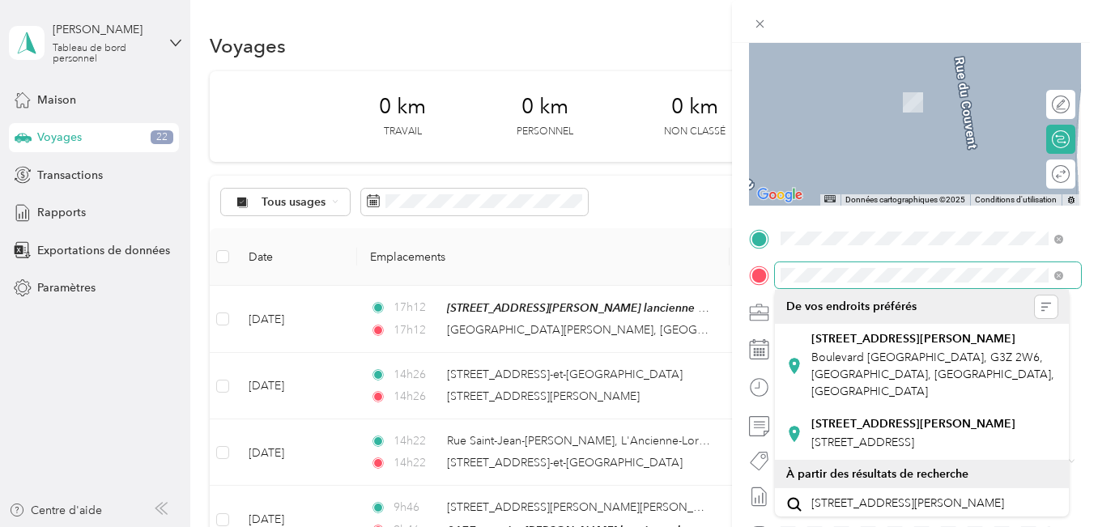
scroll to position [162, 0]
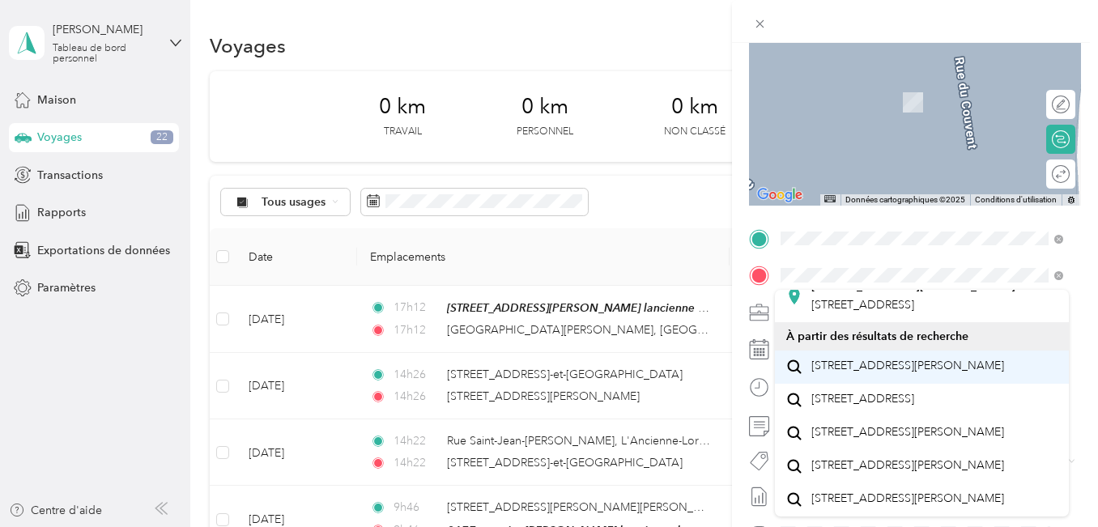
drag, startPoint x: 890, startPoint y: 347, endPoint x: 954, endPoint y: 348, distance: 64.0
click at [890, 359] on font "[STREET_ADDRESS][PERSON_NAME]" at bounding box center [908, 366] width 193 height 14
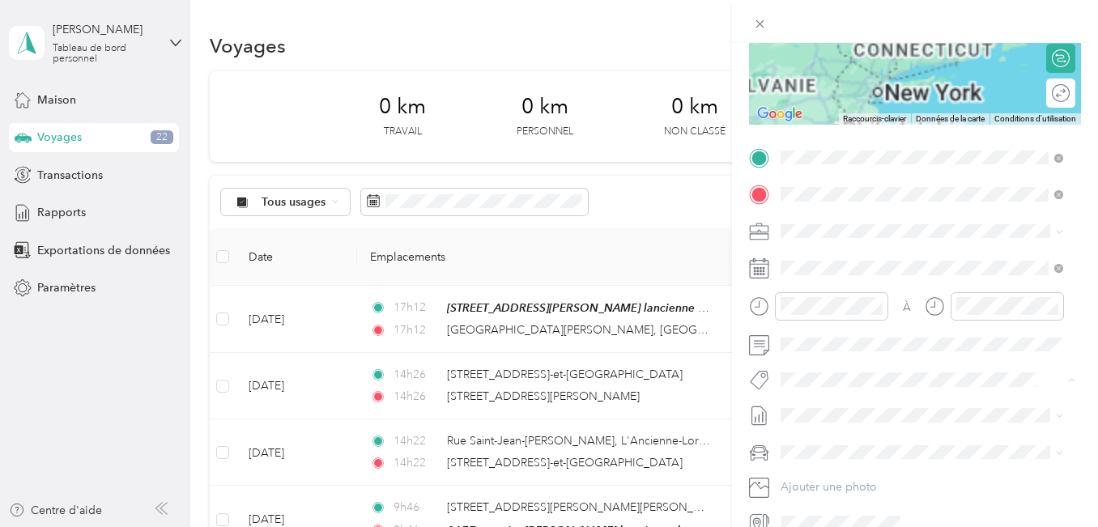
scroll to position [0, 0]
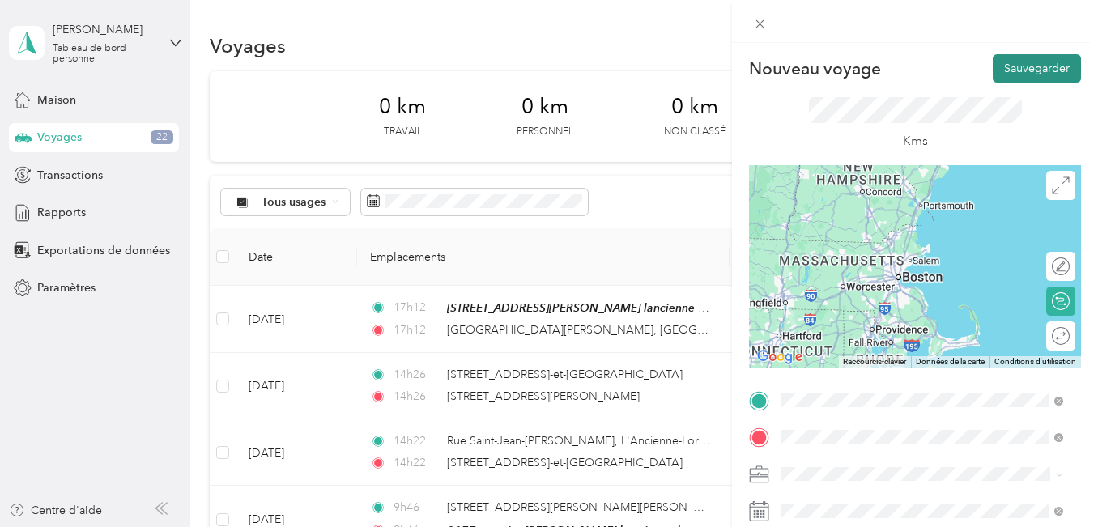
click at [1013, 69] on font "Sauvegarder" at bounding box center [1037, 69] width 66 height 14
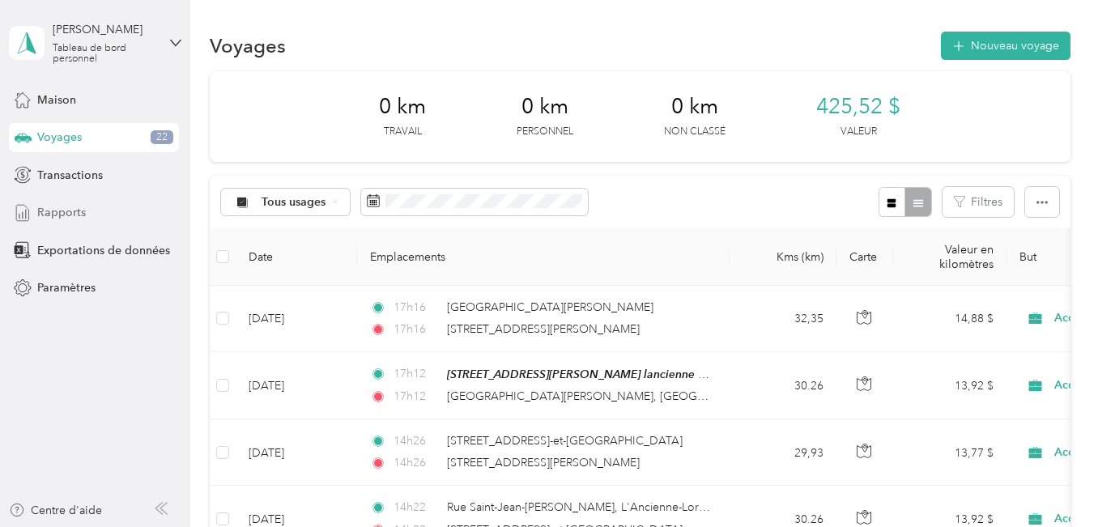
drag, startPoint x: 66, startPoint y: 207, endPoint x: 93, endPoint y: 204, distance: 27.7
click at [66, 207] on font "Rapports" at bounding box center [61, 213] width 49 height 14
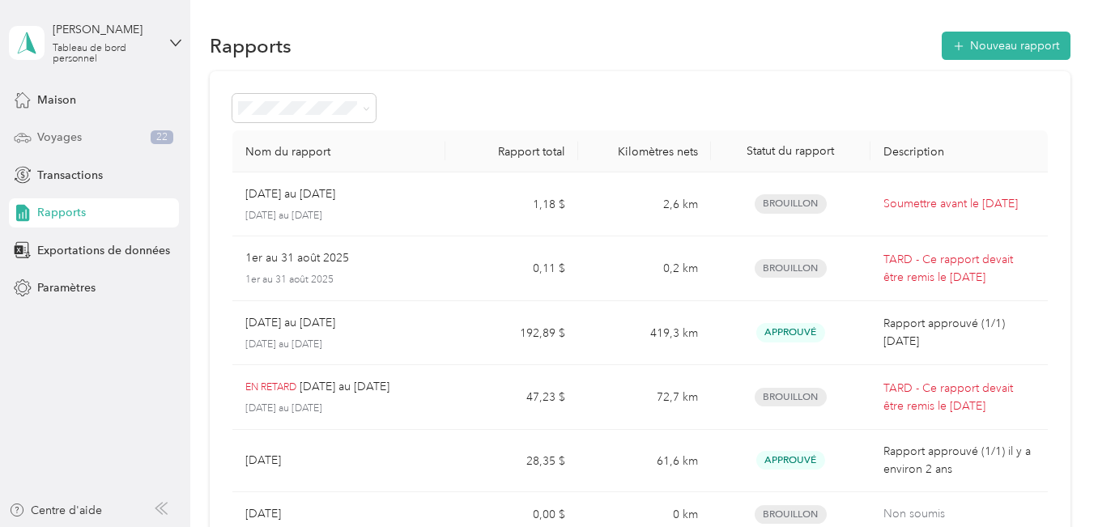
click at [82, 136] on div "Voyages 22" at bounding box center [94, 137] width 170 height 29
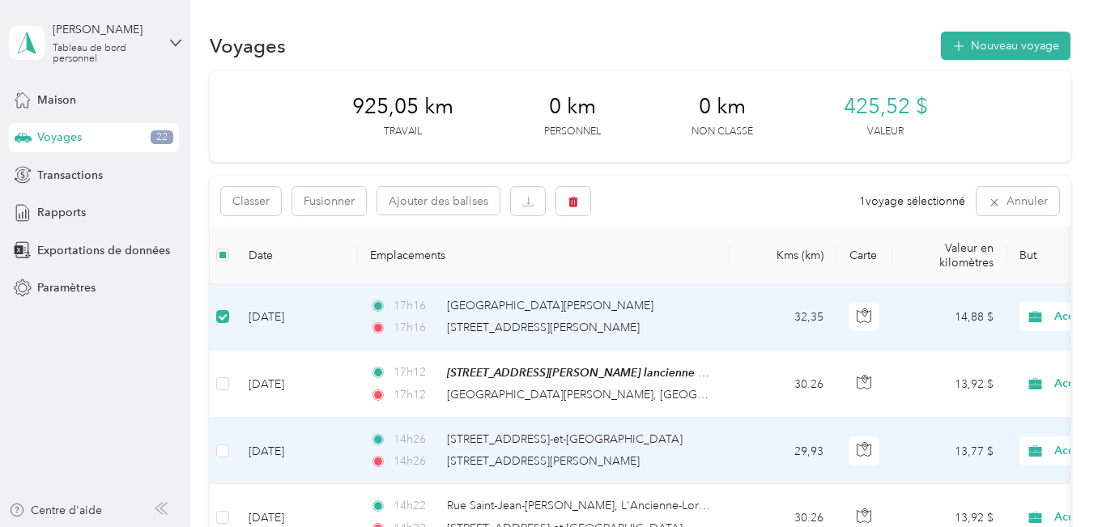
scroll to position [162, 0]
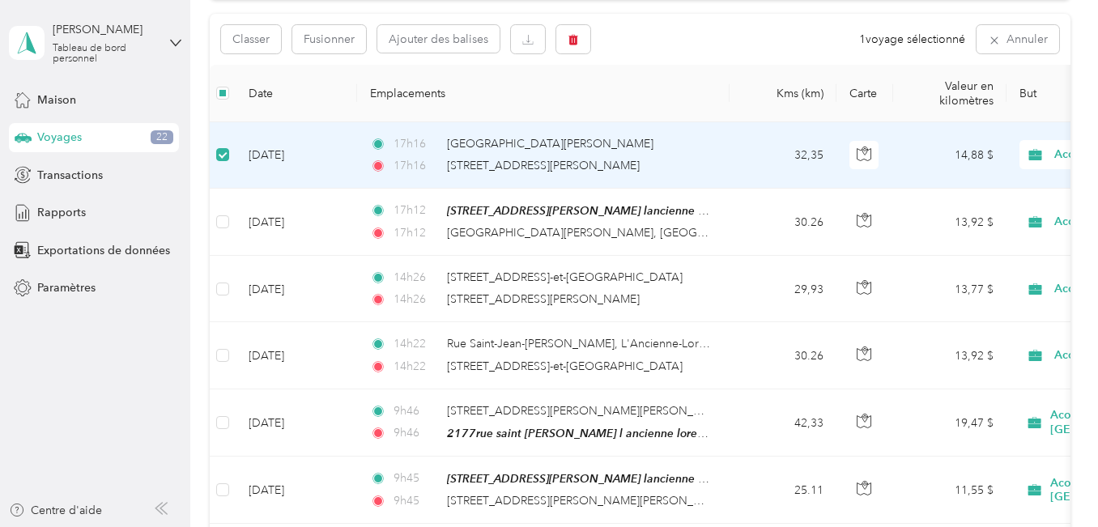
click at [241, 123] on td "[DATE]" at bounding box center [297, 155] width 122 height 66
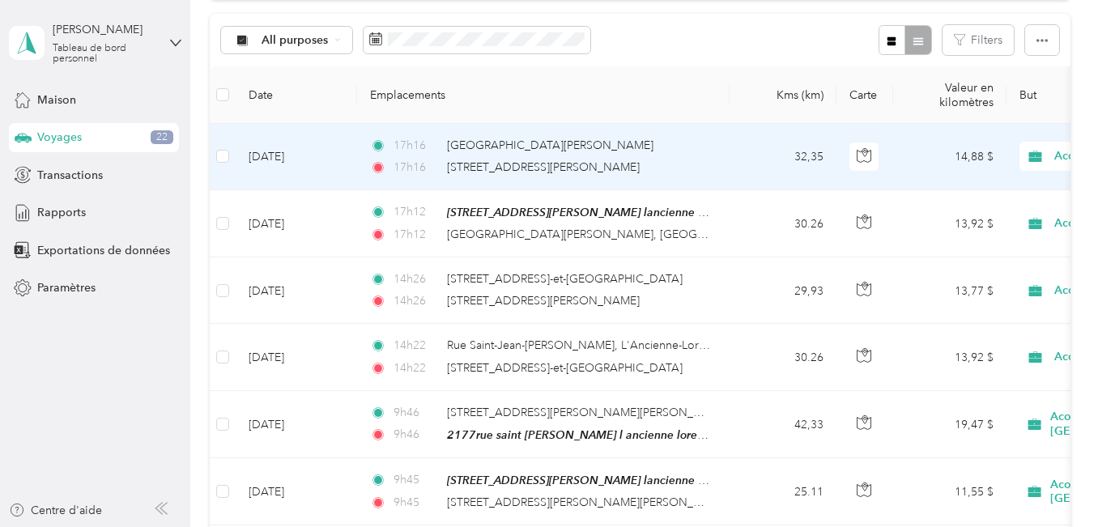
scroll to position [164, 0]
click at [236, 158] on td "[DATE]" at bounding box center [297, 155] width 122 height 66
